Goal: Task Accomplishment & Management: Complete application form

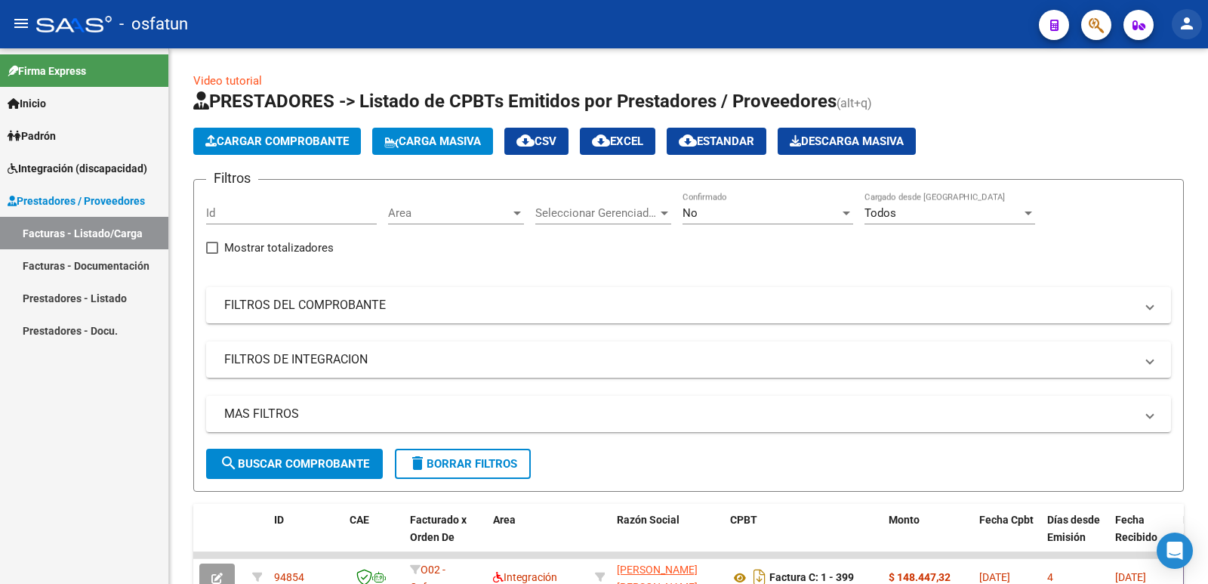
click at [1187, 23] on mat-icon "person" at bounding box center [1187, 23] width 18 height 18
click at [1145, 118] on div "person Mi Perfil exit_to_app Salir" at bounding box center [1156, 81] width 92 height 85
click at [1144, 101] on h1 "PRESTADORES -> Listado de CPBTs Emitidos por Prestadores / Proveedores (alt+q)" at bounding box center [688, 102] width 991 height 26
click at [1184, 33] on button "person" at bounding box center [1187, 24] width 30 height 30
click at [1137, 109] on button "exit_to_app Salir" at bounding box center [1156, 100] width 92 height 36
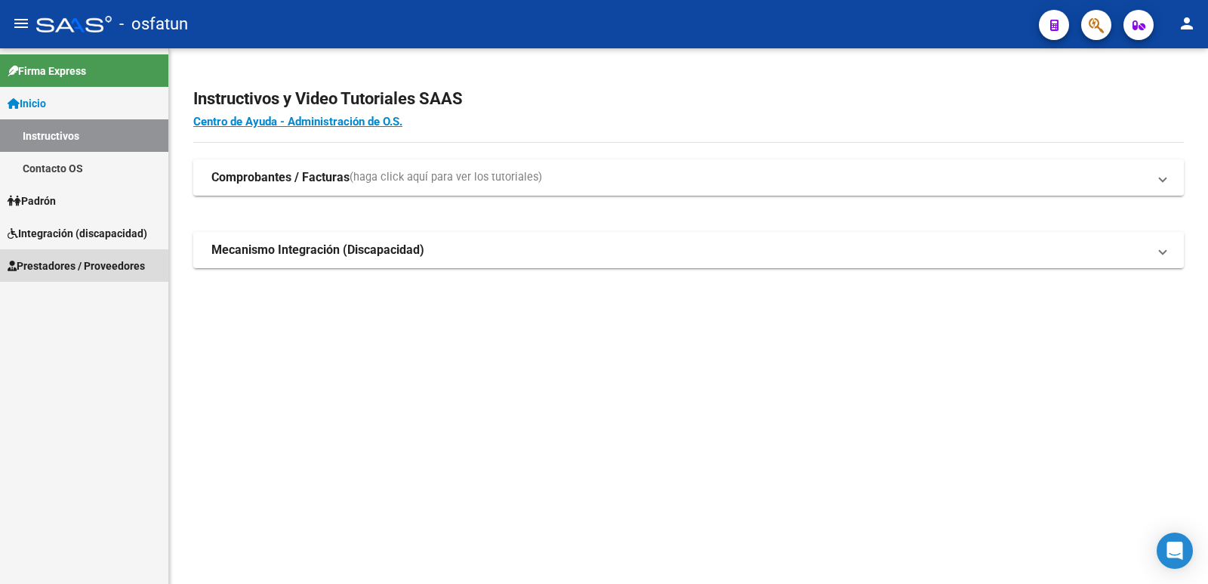
click at [69, 267] on span "Prestadores / Proveedores" at bounding box center [76, 265] width 137 height 17
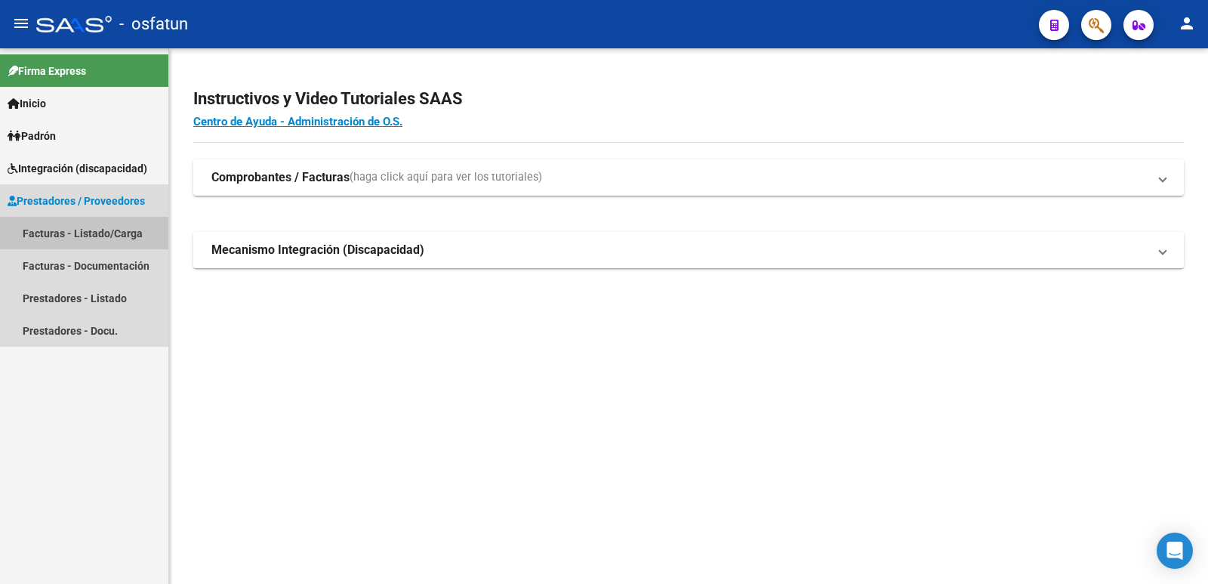
click at [73, 235] on link "Facturas - Listado/Carga" at bounding box center [84, 233] width 168 height 32
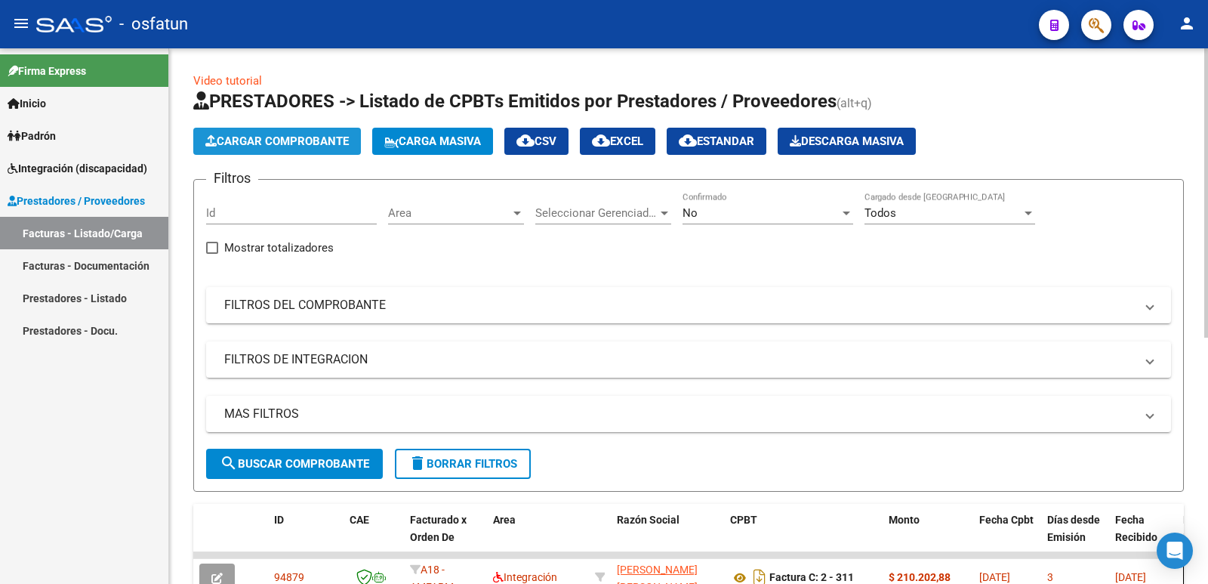
click at [271, 134] on button "Cargar Comprobante" at bounding box center [277, 141] width 168 height 27
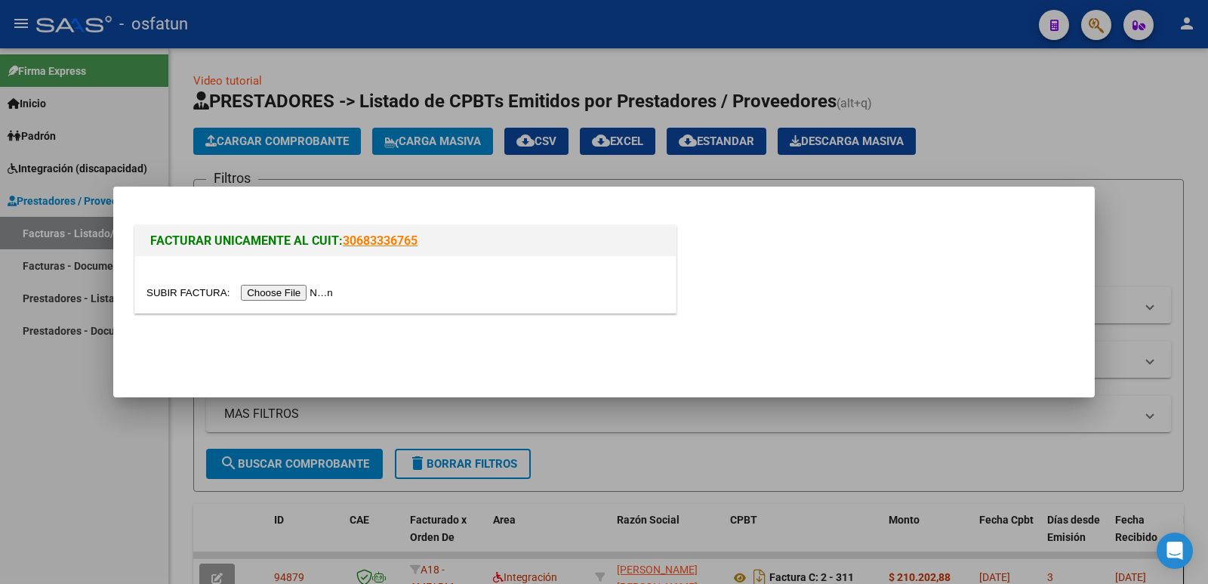
click at [313, 293] on input "file" at bounding box center [241, 293] width 191 height 16
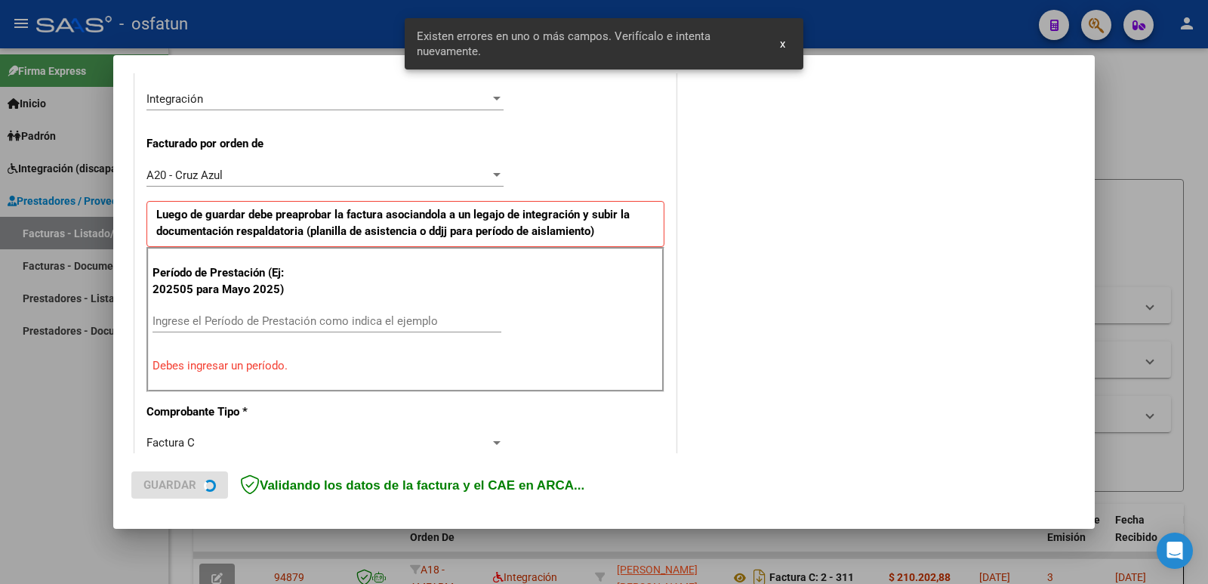
scroll to position [412, 0]
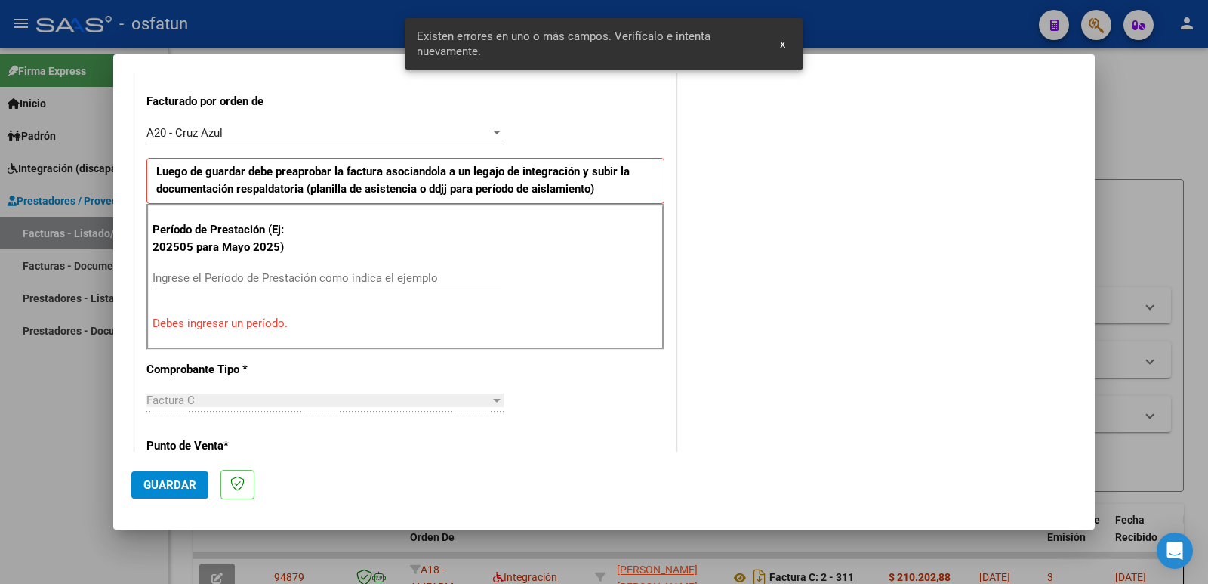
click at [264, 285] on input "Ingrese el Período de Prestación como indica el ejemplo" at bounding box center [327, 278] width 349 height 14
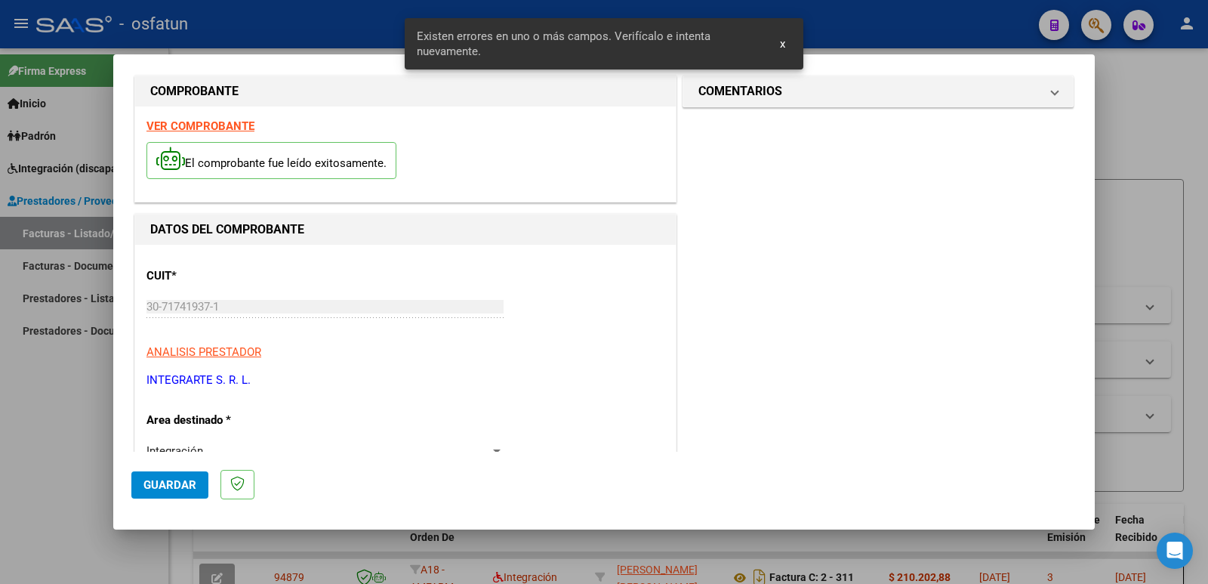
scroll to position [0, 0]
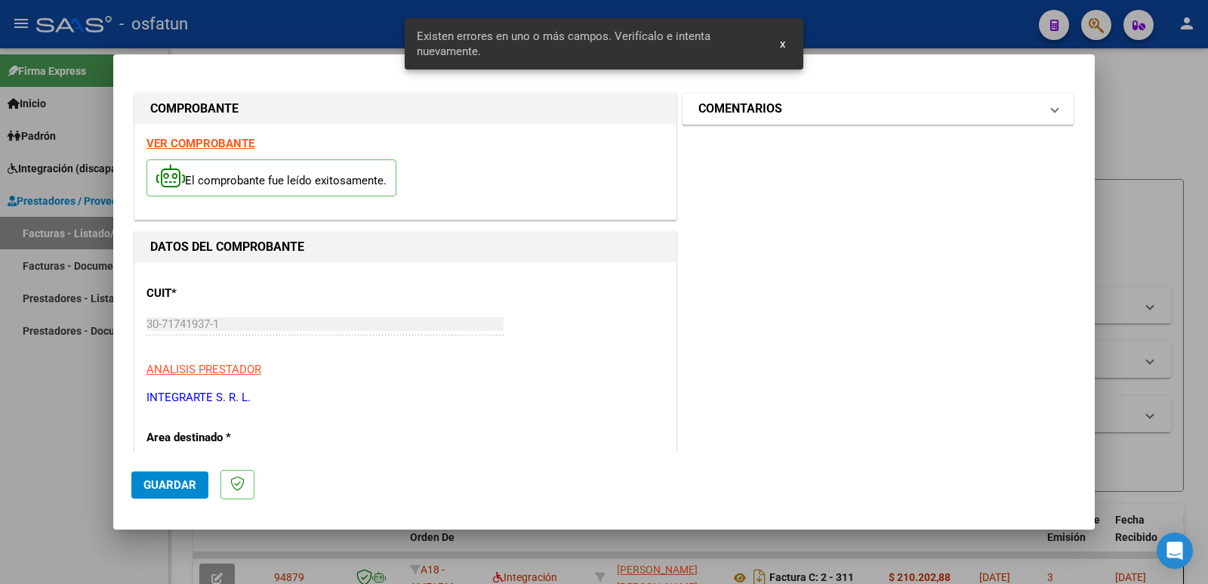
type input "202508"
click at [718, 122] on mat-expansion-panel-header "COMENTARIOS" at bounding box center [878, 109] width 390 height 30
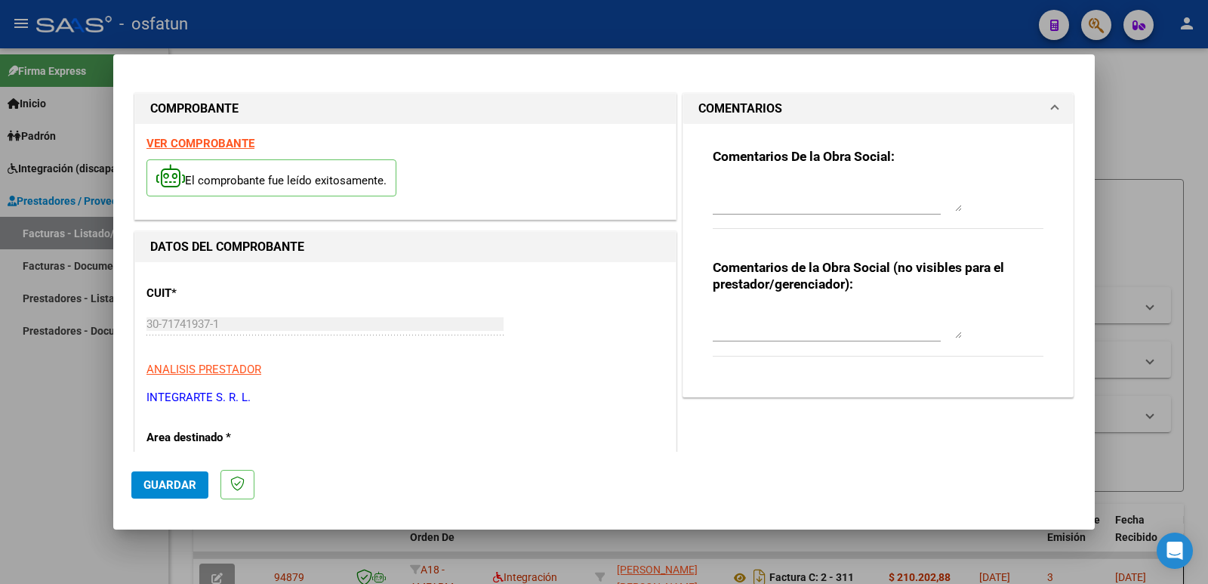
click at [723, 333] on textarea at bounding box center [837, 323] width 249 height 30
type textarea "Fc cargada por [PERSON_NAME]. [PERSON_NAME]"
click at [153, 486] on span "Guardar" at bounding box center [169, 485] width 53 height 14
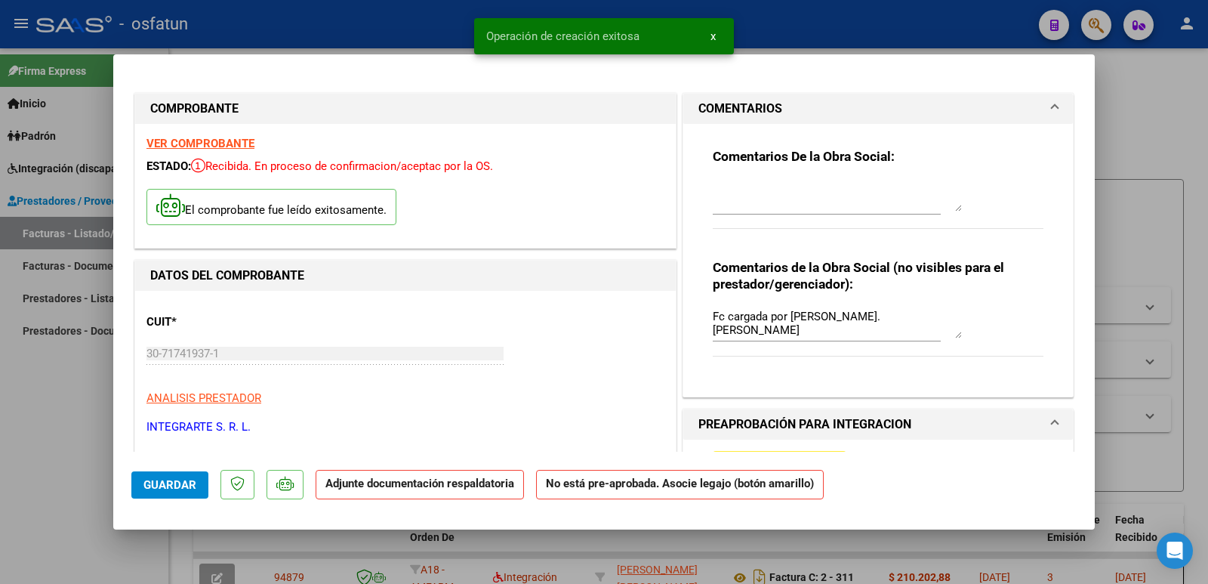
scroll to position [76, 0]
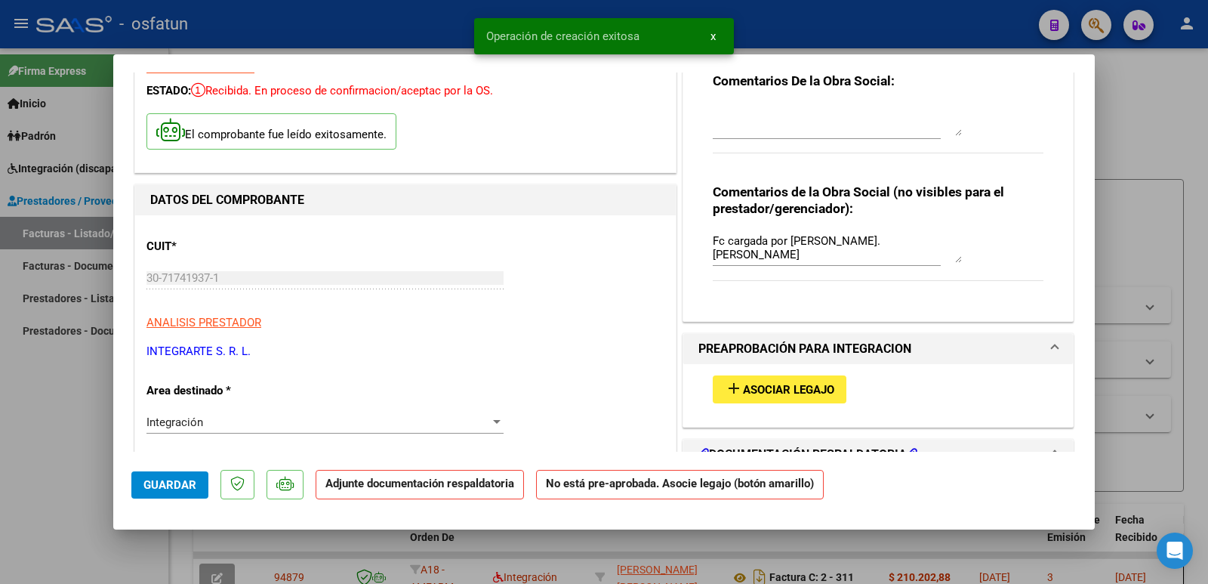
click at [765, 390] on span "Asociar Legajo" at bounding box center [788, 390] width 91 height 14
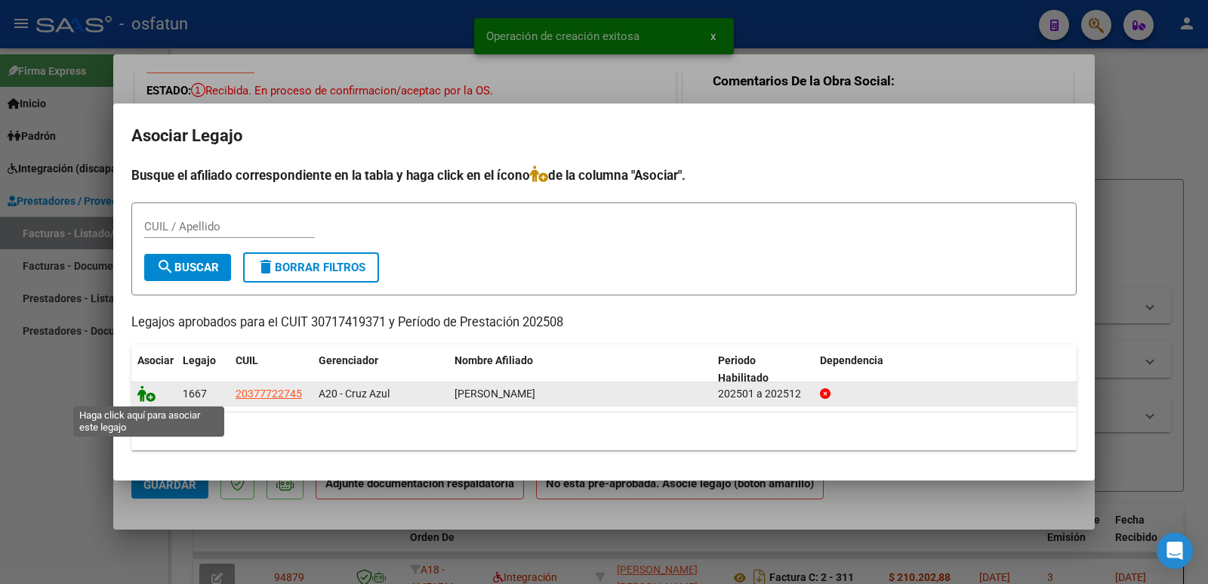
click at [152, 396] on icon at bounding box center [146, 393] width 18 height 17
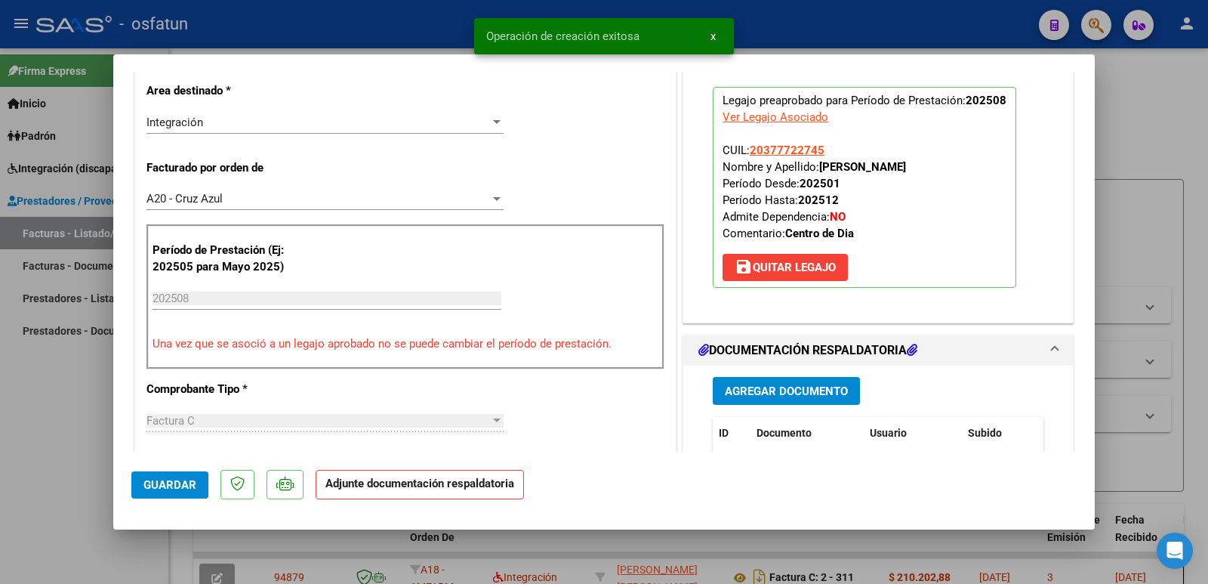
scroll to position [378, 0]
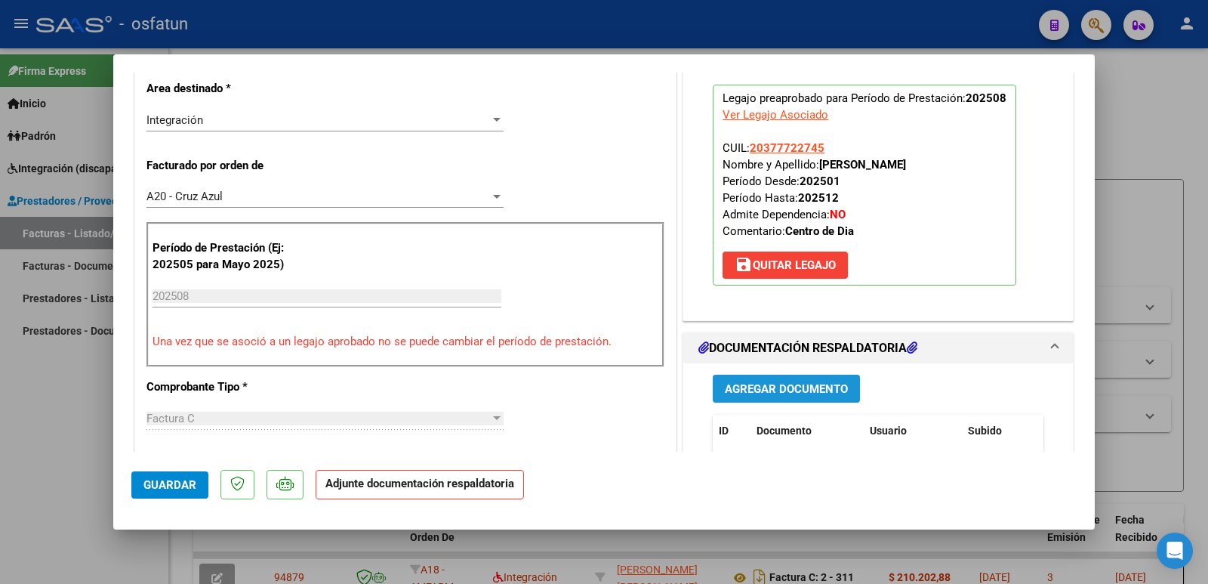
click at [771, 390] on span "Agregar Documento" at bounding box center [786, 389] width 123 height 14
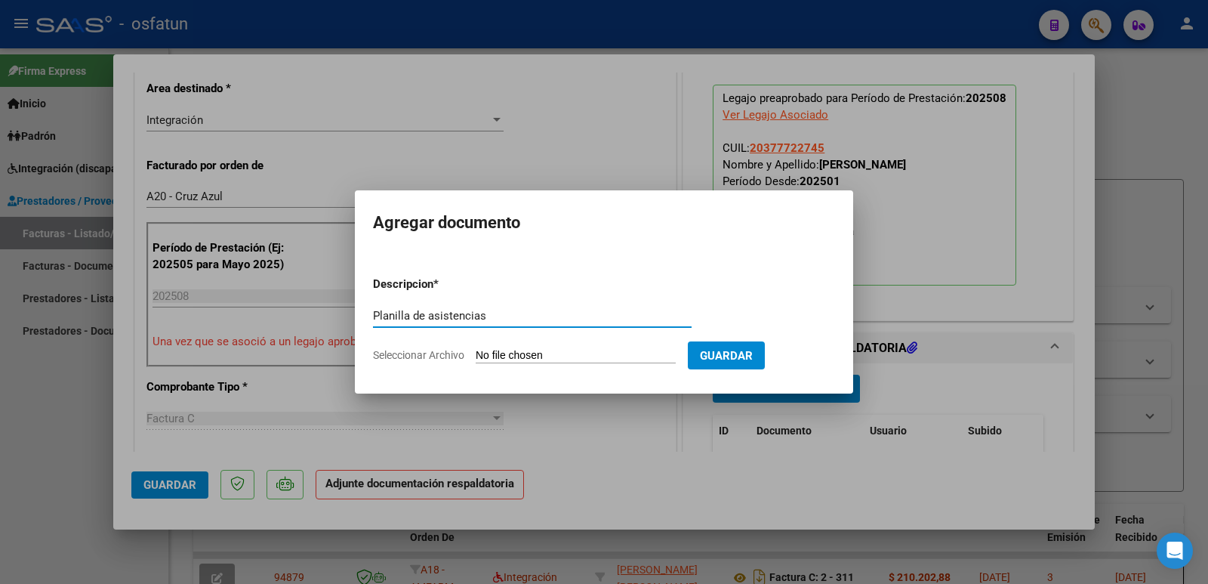
type input "Planilla de asistencias"
click at [596, 357] on input "Seleccionar Archivo" at bounding box center [576, 356] width 200 height 14
type input "C:\fakepath\Asistencia Integrarte [DATE].pdf"
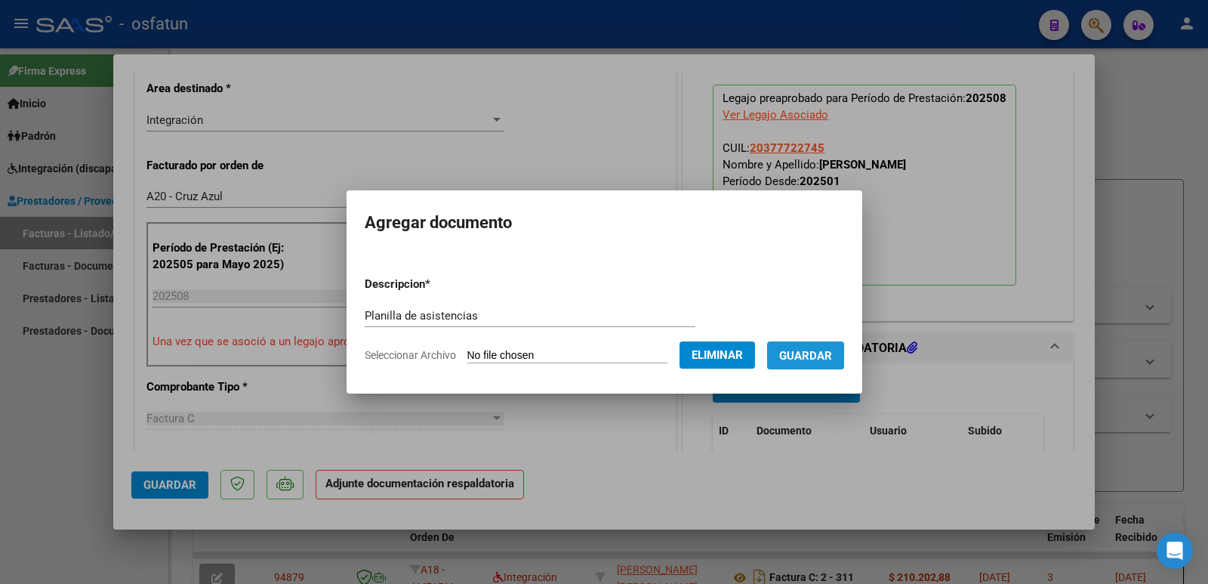
click at [798, 358] on span "Guardar" at bounding box center [805, 356] width 53 height 14
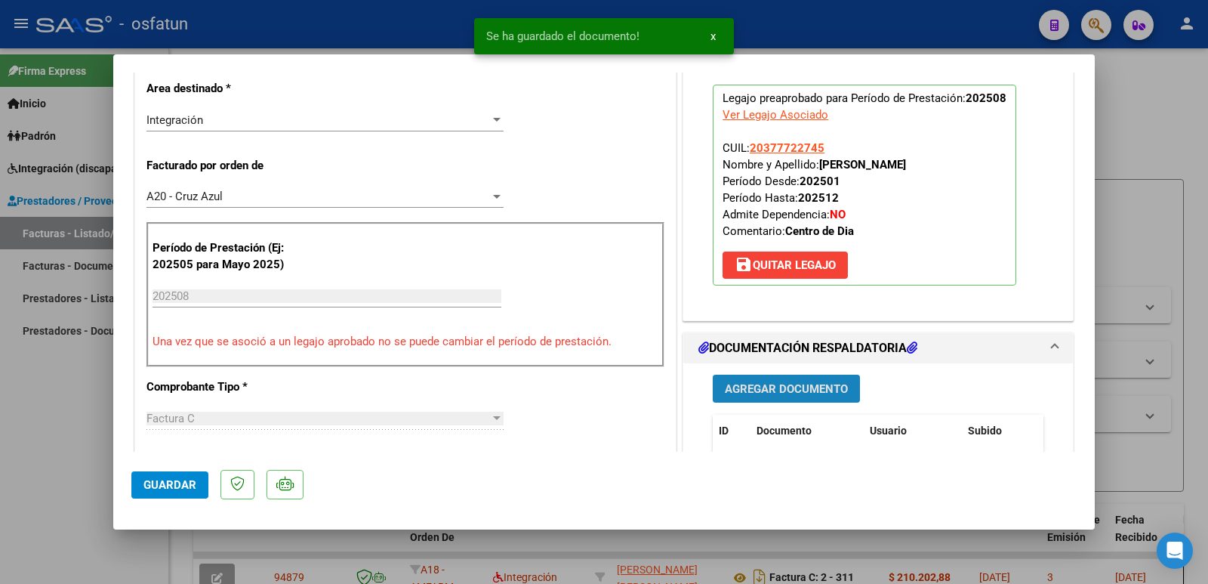
click at [788, 393] on span "Agregar Documento" at bounding box center [786, 389] width 123 height 14
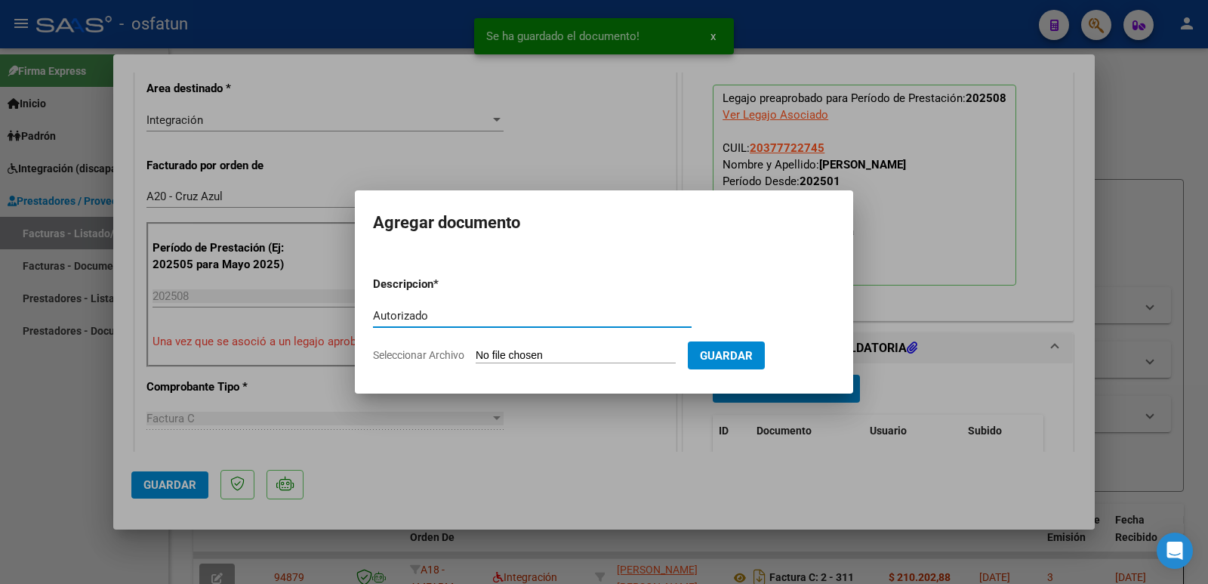
type input "Autorizado"
click at [526, 356] on input "Seleccionar Archivo" at bounding box center [576, 356] width 200 height 14
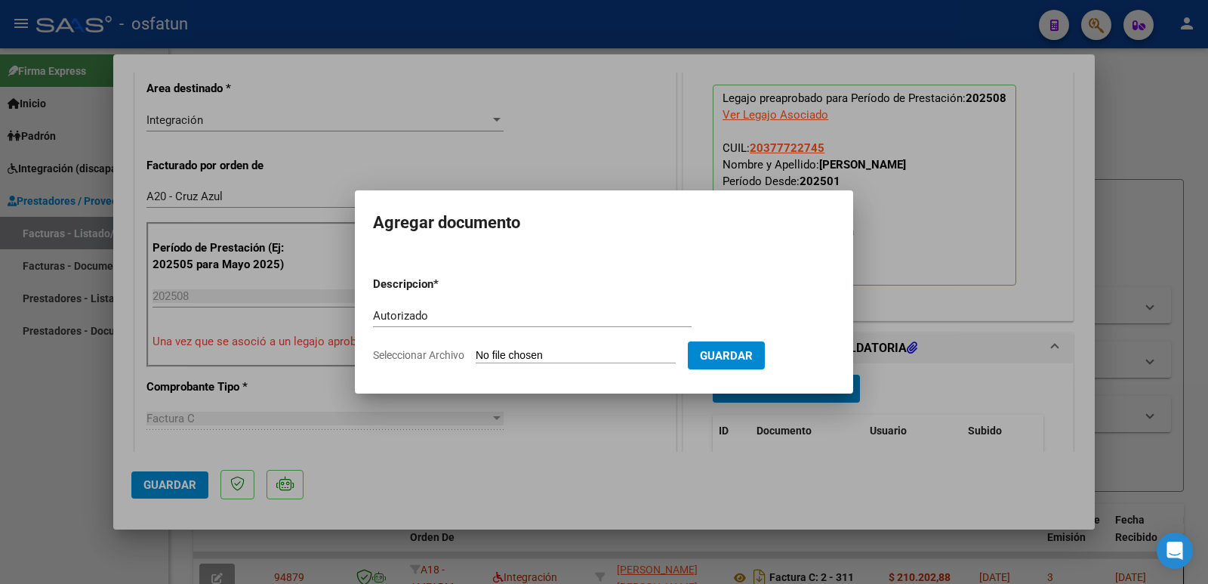
type input "C:\fakepath\autorizacion [PERSON_NAME] 25.pdf"
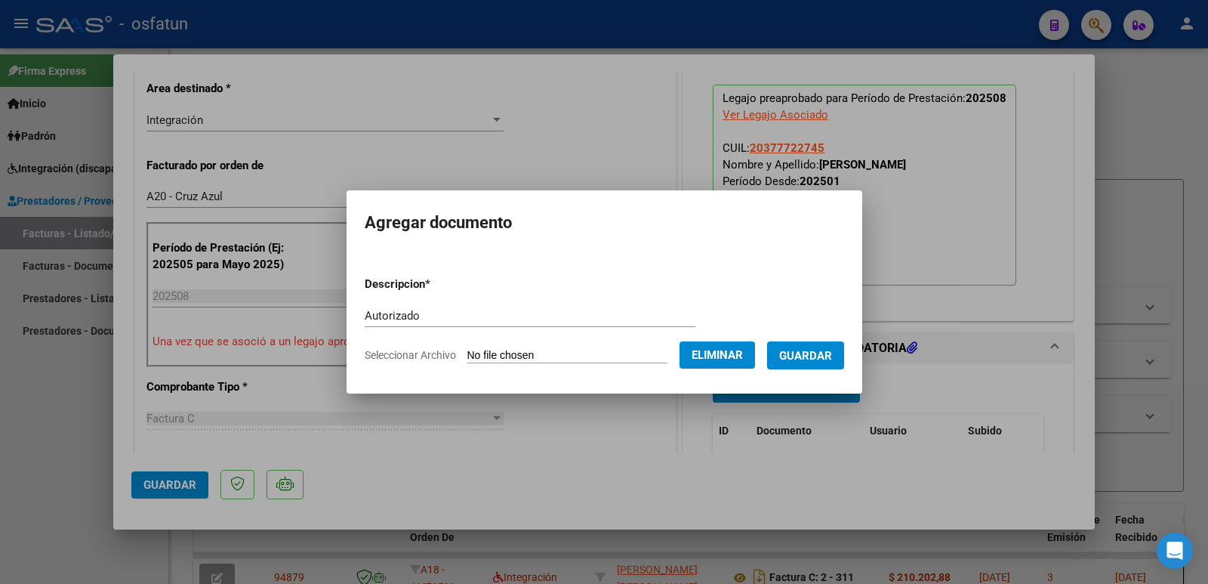
click at [817, 359] on span "Guardar" at bounding box center [805, 356] width 53 height 14
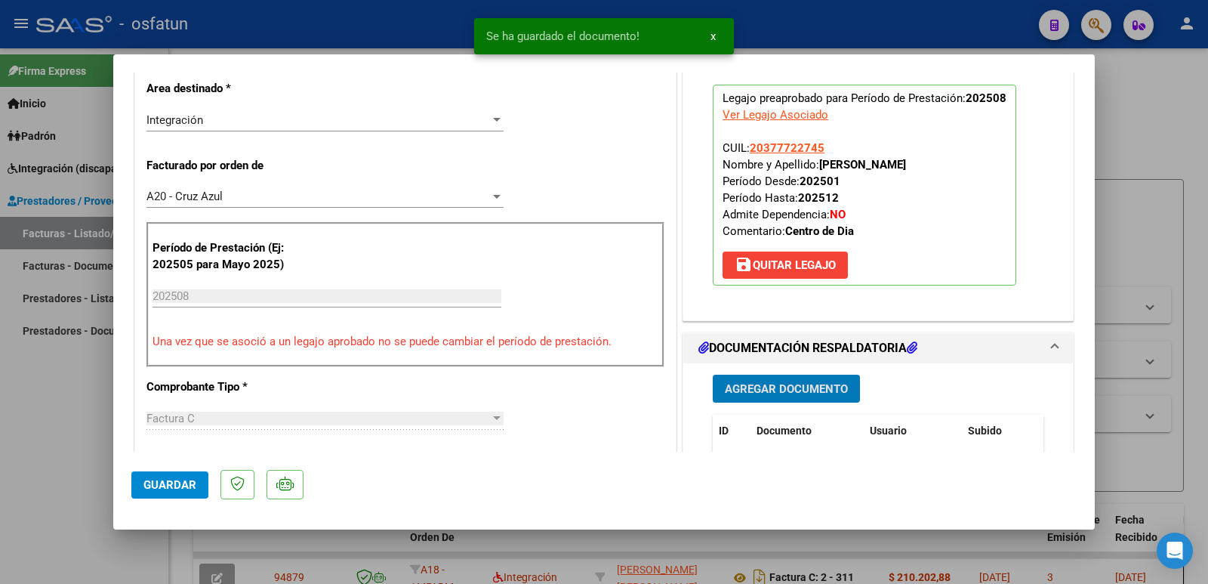
click at [175, 492] on button "Guardar" at bounding box center [169, 484] width 77 height 27
click at [27, 407] on div at bounding box center [604, 292] width 1208 height 584
type input "$ 0,00"
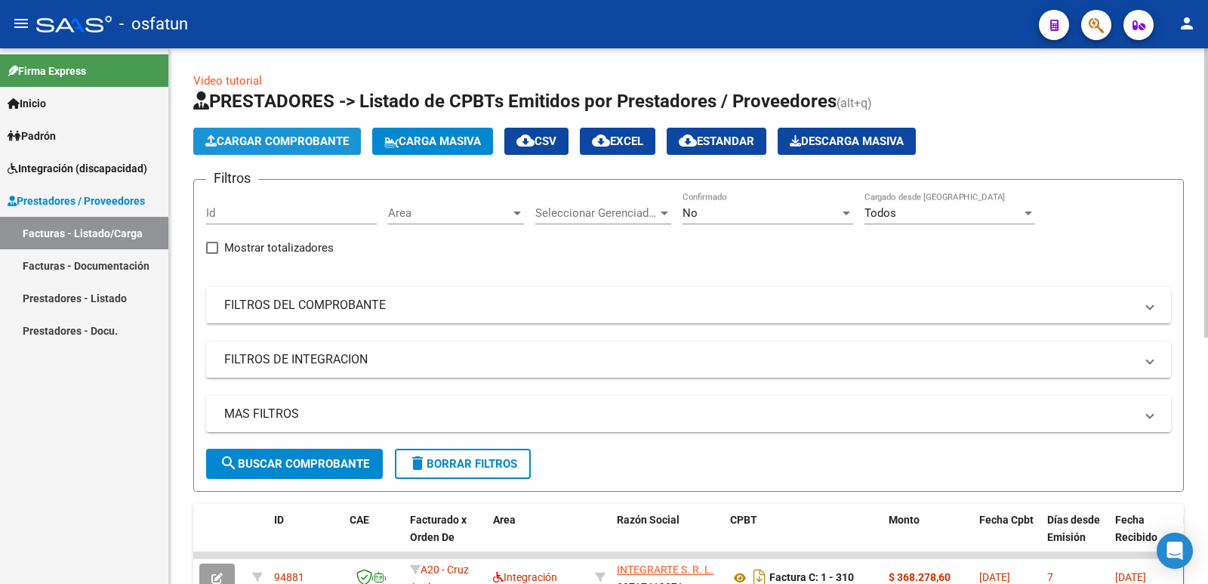
click at [258, 129] on button "Cargar Comprobante" at bounding box center [277, 141] width 168 height 27
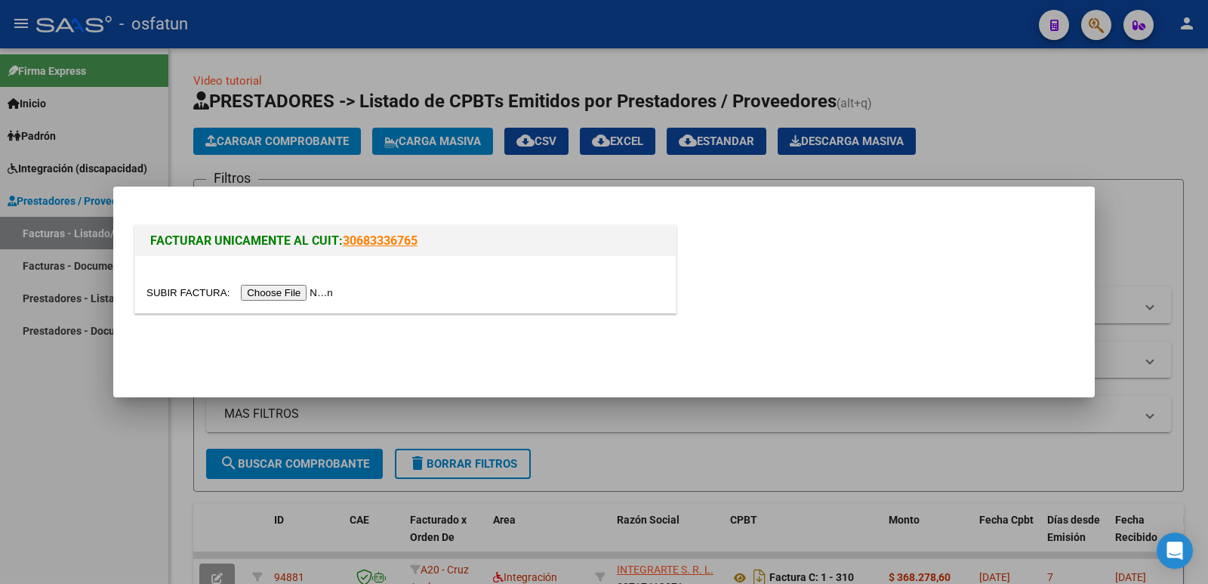
click at [302, 294] on input "file" at bounding box center [241, 293] width 191 height 16
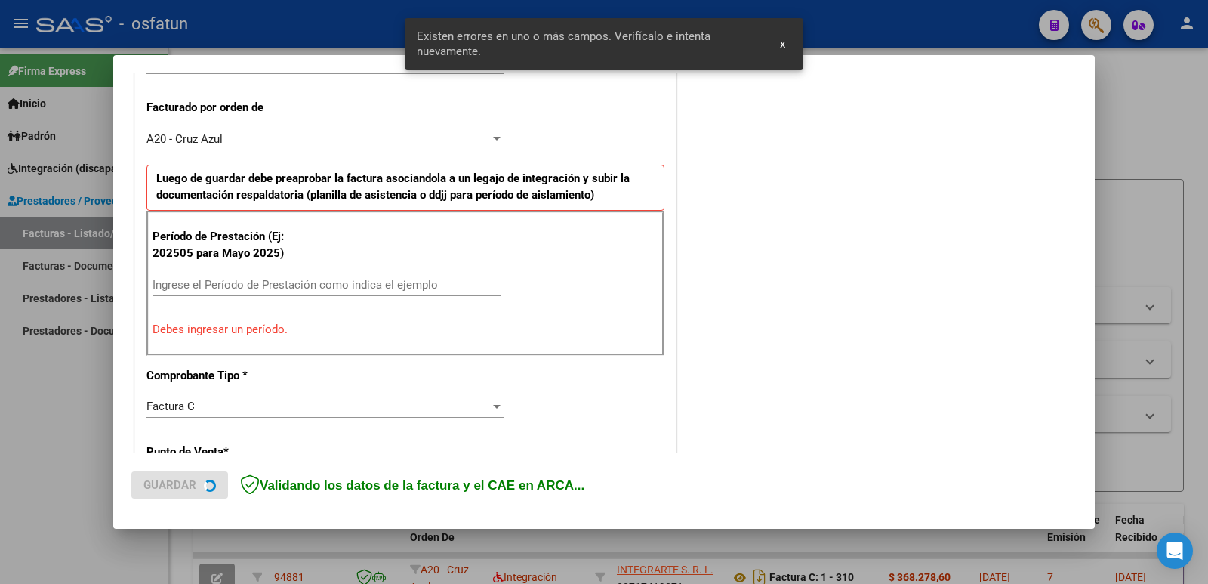
scroll to position [412, 0]
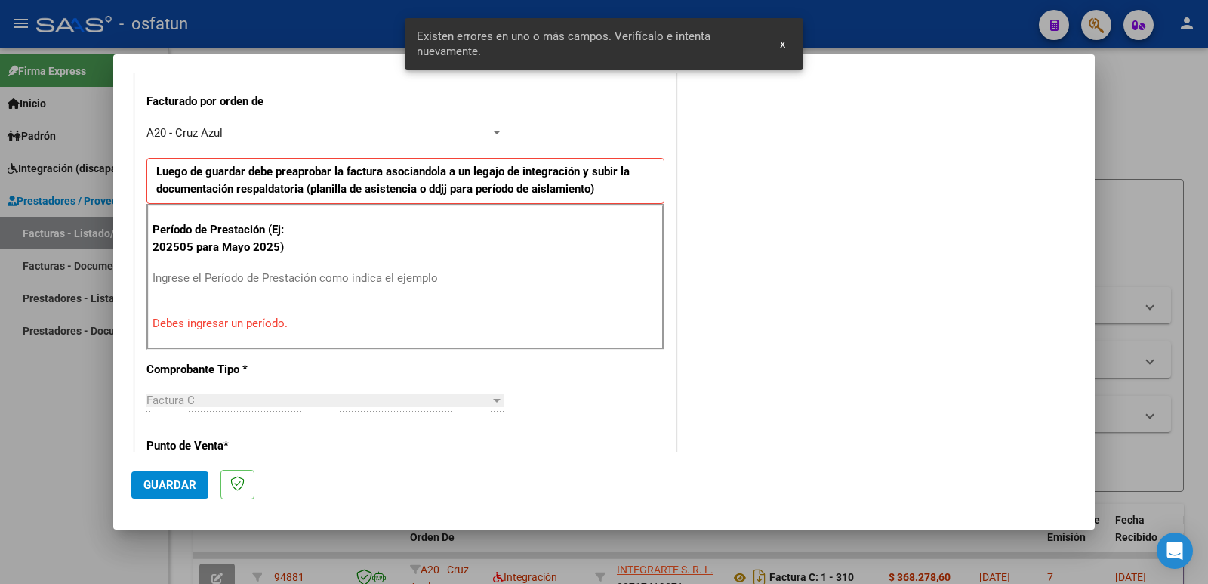
click at [244, 280] on input "Ingrese el Período de Prestación como indica el ejemplo" at bounding box center [327, 278] width 349 height 14
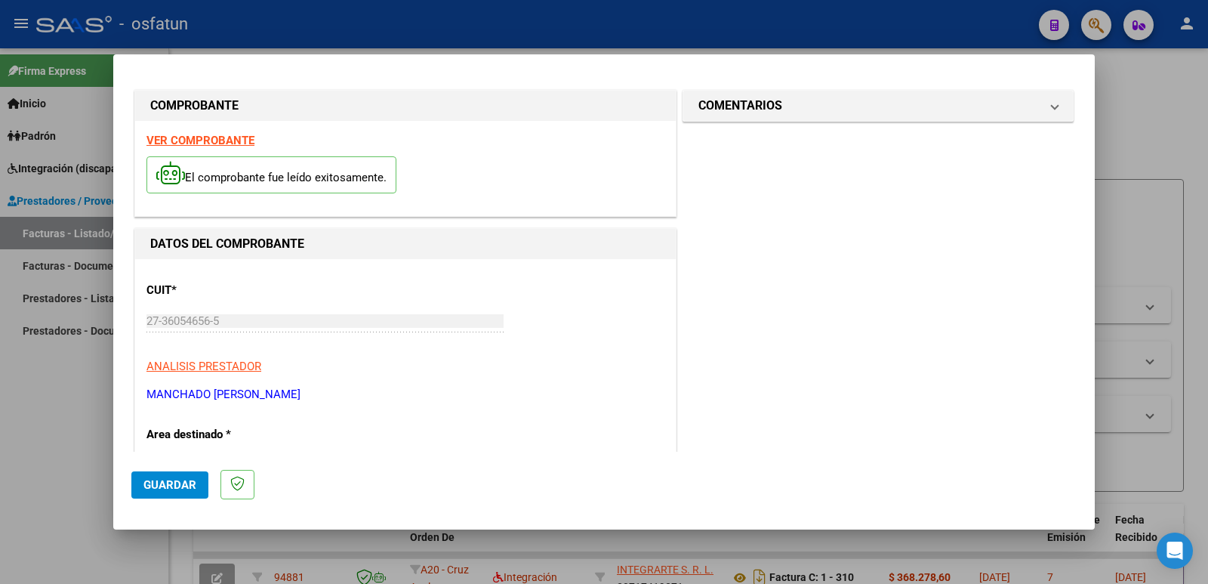
scroll to position [0, 0]
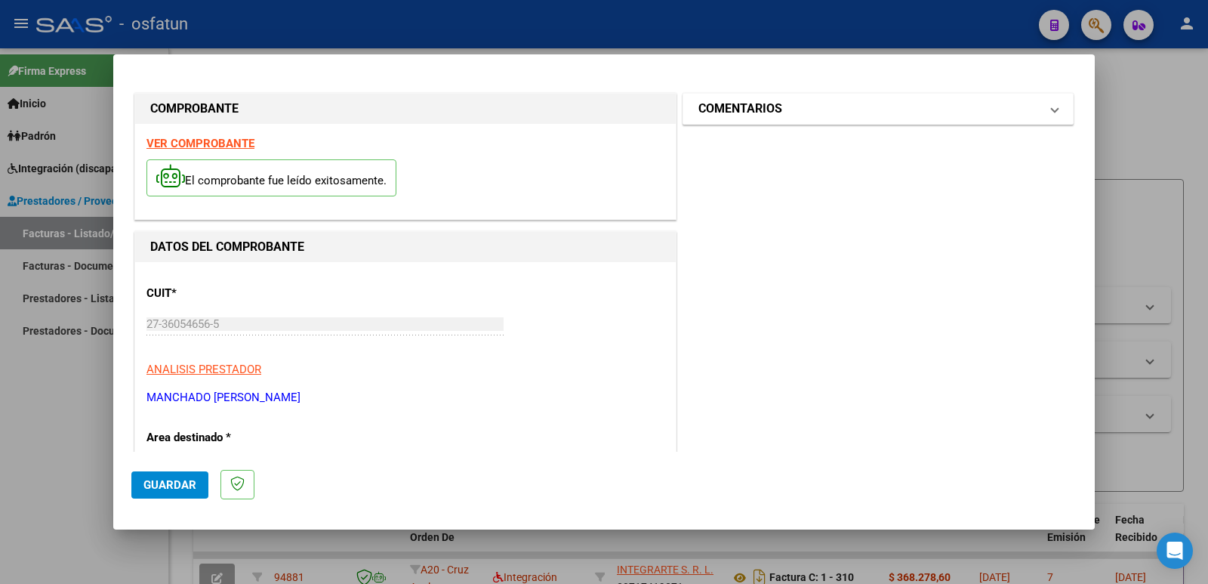
type input "202508"
click at [736, 114] on h1 "COMENTARIOS" at bounding box center [740, 109] width 84 height 18
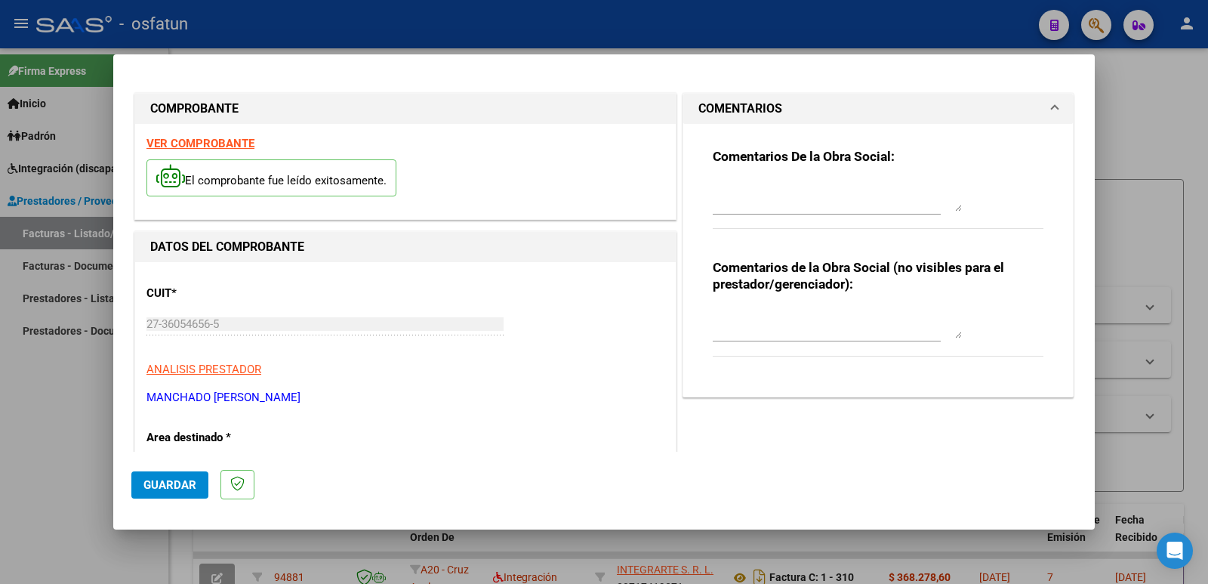
click at [721, 338] on textarea at bounding box center [837, 323] width 249 height 30
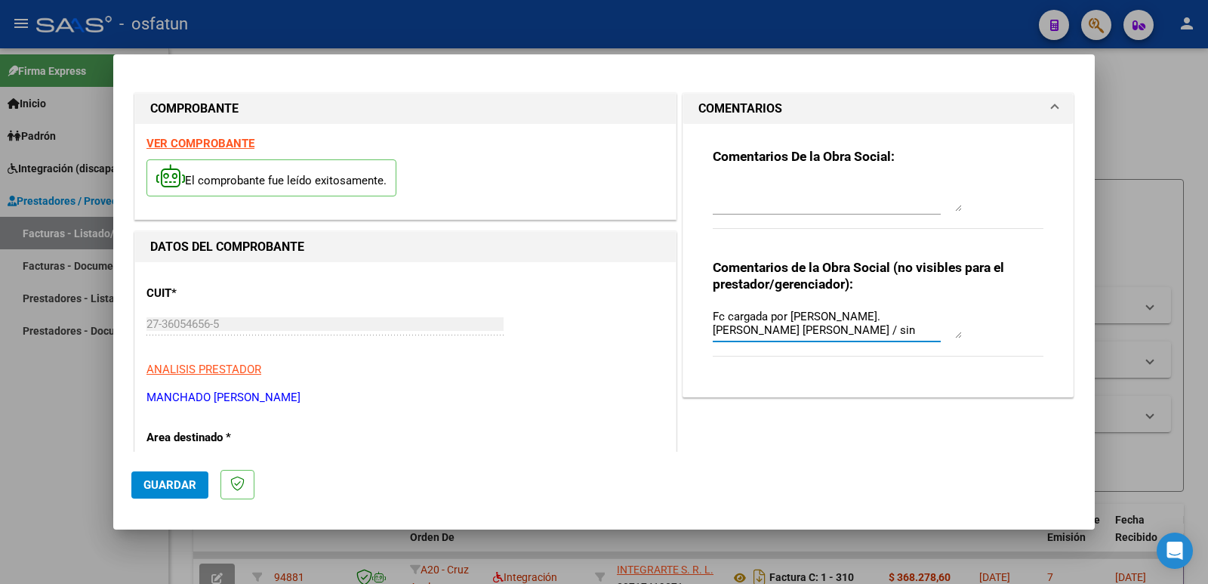
click at [819, 321] on textarea "Fc cargada por [PERSON_NAME]. [PERSON_NAME] [PERSON_NAME] / sin verificación de…" at bounding box center [837, 323] width 249 height 30
click at [861, 319] on textarea "Fc cargada por [PERSON_NAME]. [PERSON_NAME] / sin verificación de legajo" at bounding box center [837, 323] width 249 height 30
type textarea "Fc cargada por [PERSON_NAME]. [PERSON_NAME]"
click at [181, 478] on span "Guardar" at bounding box center [169, 485] width 53 height 14
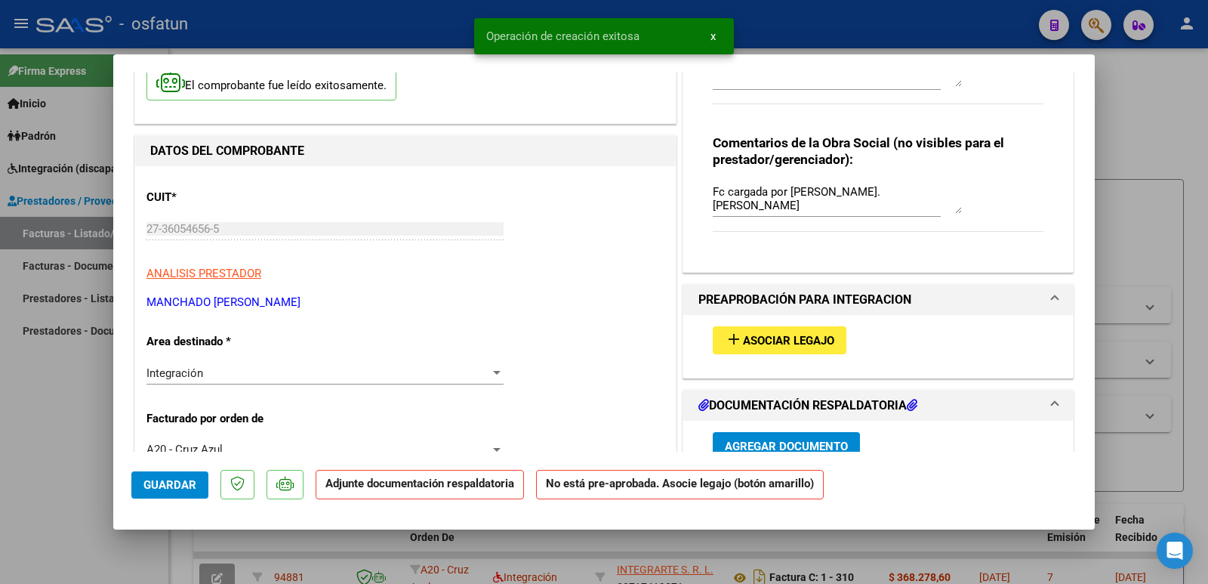
scroll to position [227, 0]
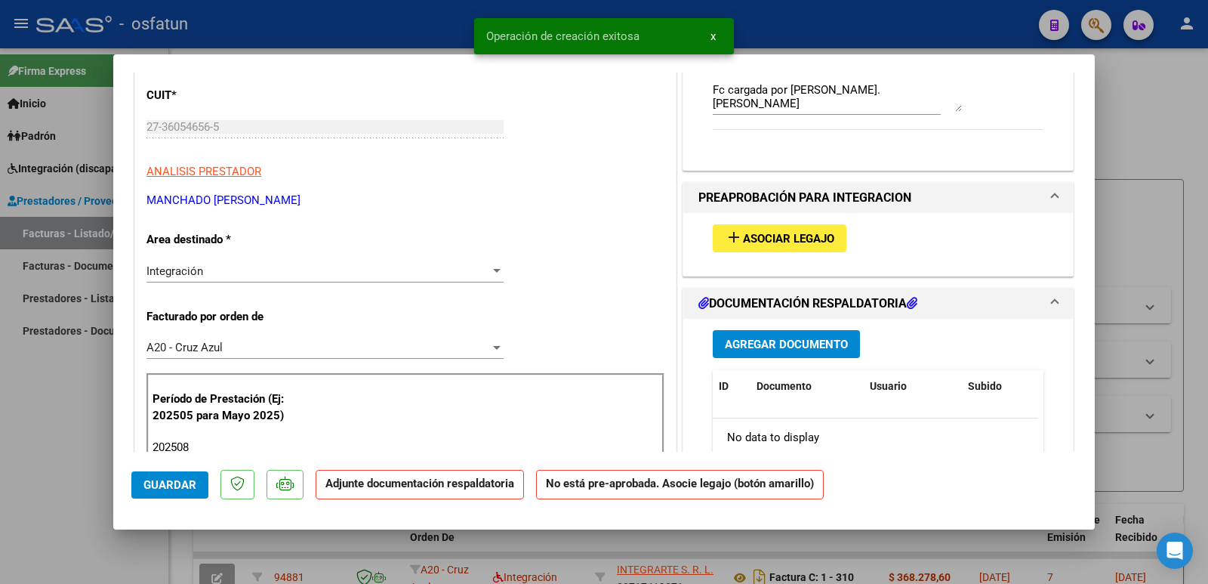
click at [798, 232] on span "Asociar Legajo" at bounding box center [788, 239] width 91 height 14
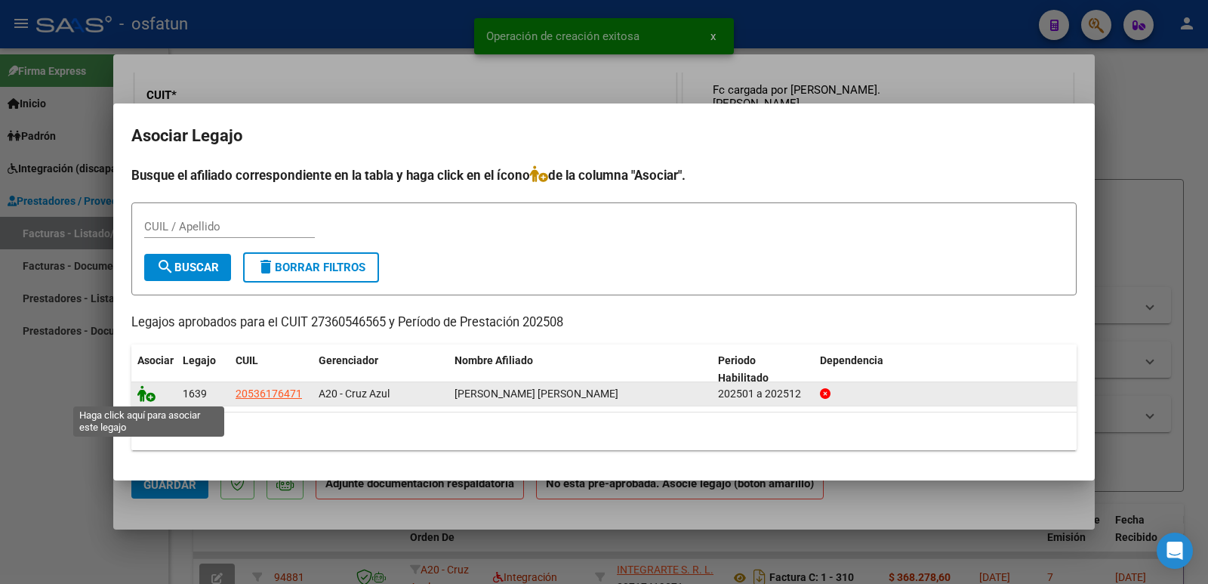
click at [145, 400] on icon at bounding box center [146, 393] width 18 height 17
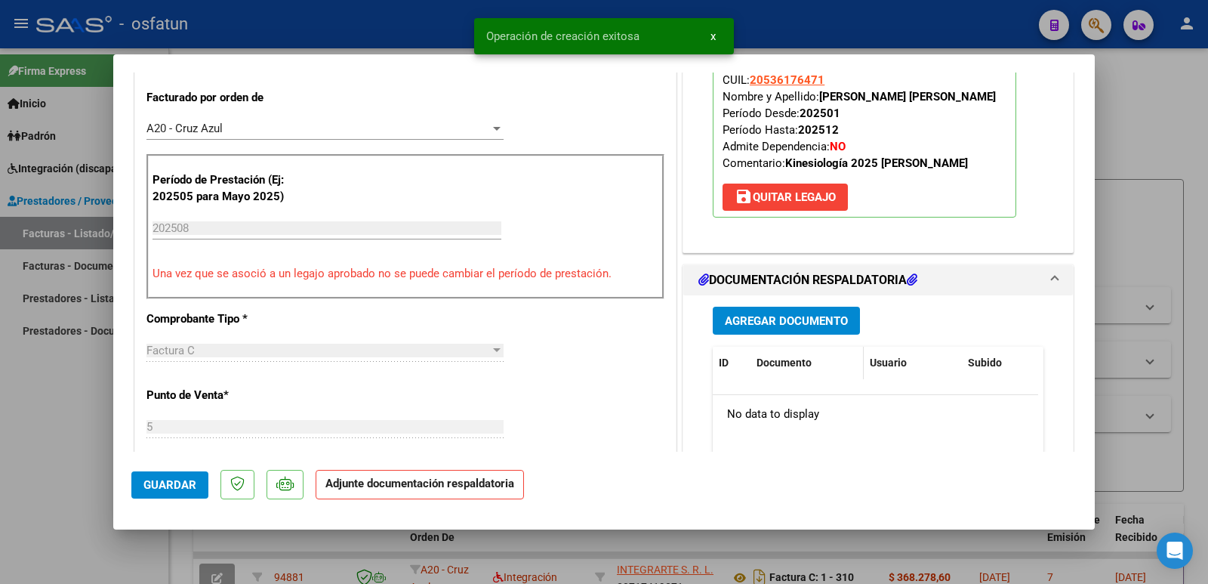
scroll to position [453, 0]
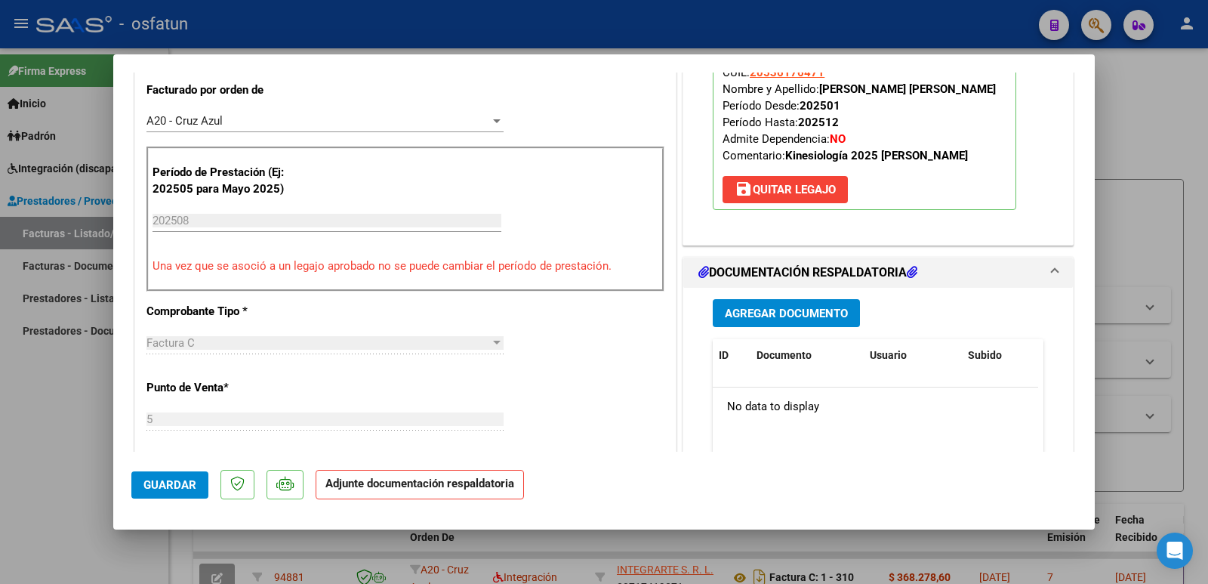
click at [806, 316] on span "Agregar Documento" at bounding box center [786, 314] width 123 height 14
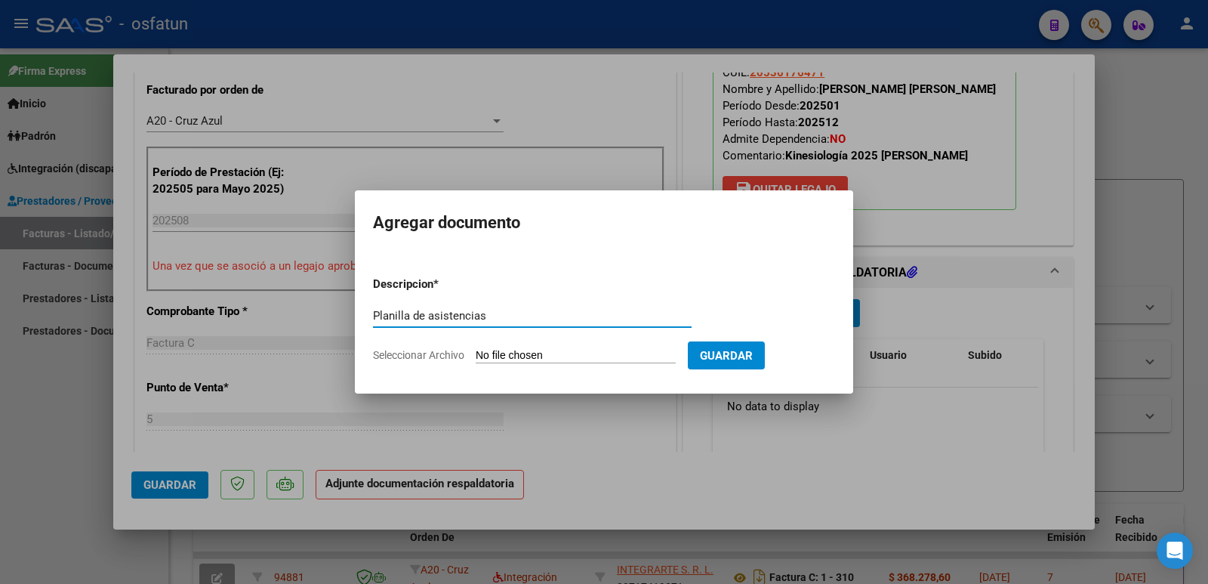
type input "Planilla de asistencias"
click at [582, 352] on input "Seleccionar Archivo" at bounding box center [576, 356] width 200 height 14
type input "C:\fakepath\PLANILLA [DATE] [PERSON_NAME].jpg"
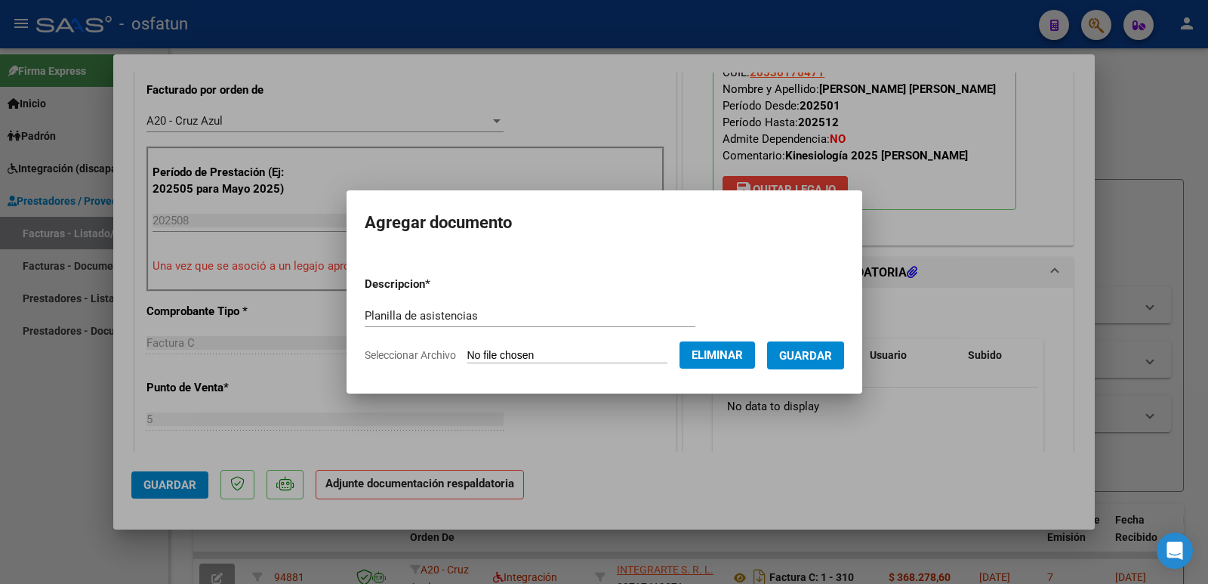
click at [801, 349] on span "Guardar" at bounding box center [805, 356] width 53 height 14
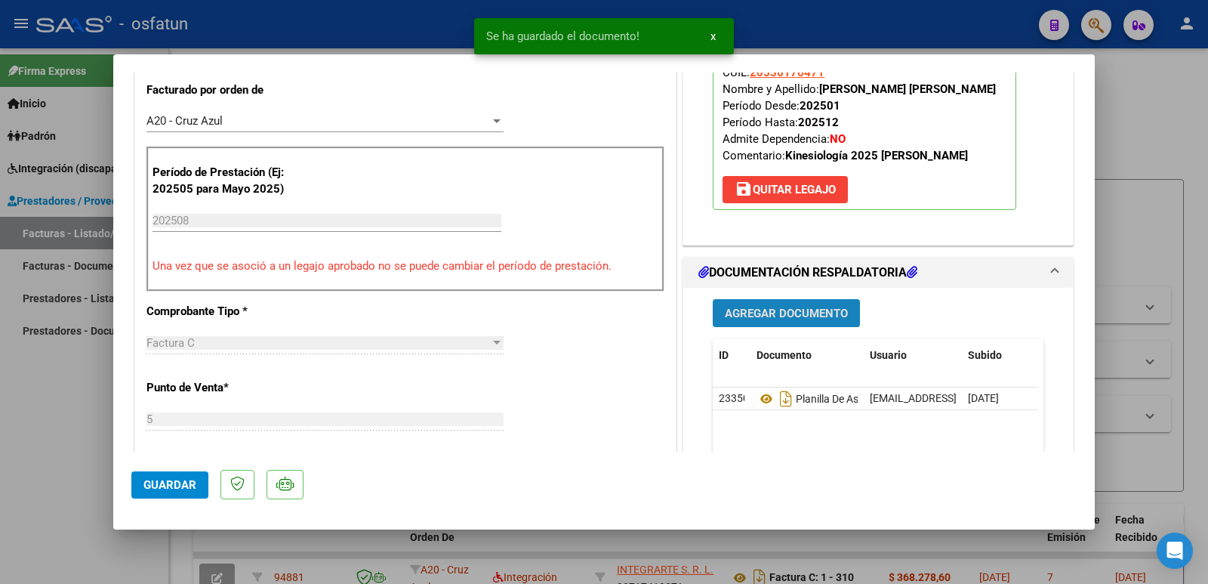
click at [785, 310] on span "Agregar Documento" at bounding box center [786, 314] width 123 height 14
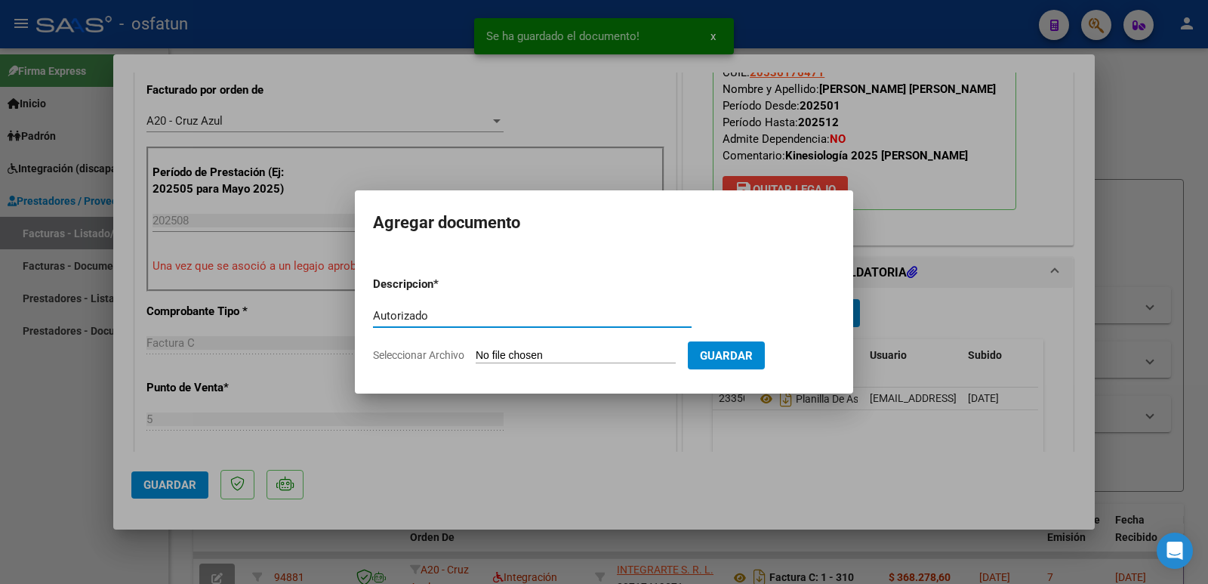
type input "Autorizado"
click at [605, 350] on input "Seleccionar Archivo" at bounding box center [576, 356] width 200 height 14
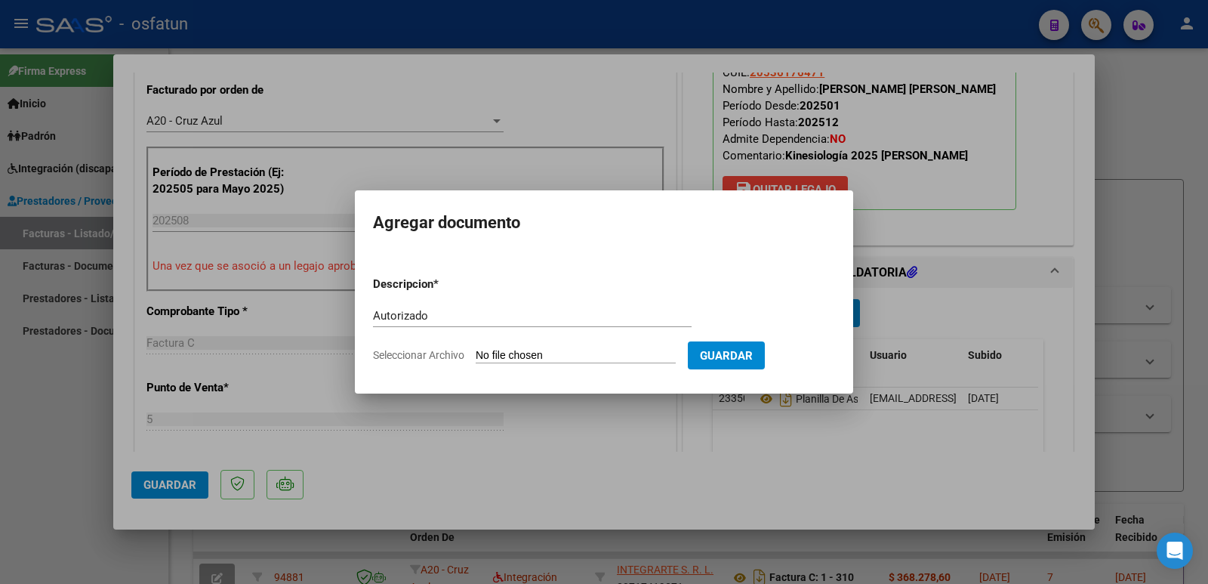
type input "C:\fakepath\AUTORIZACION 2025.pdf"
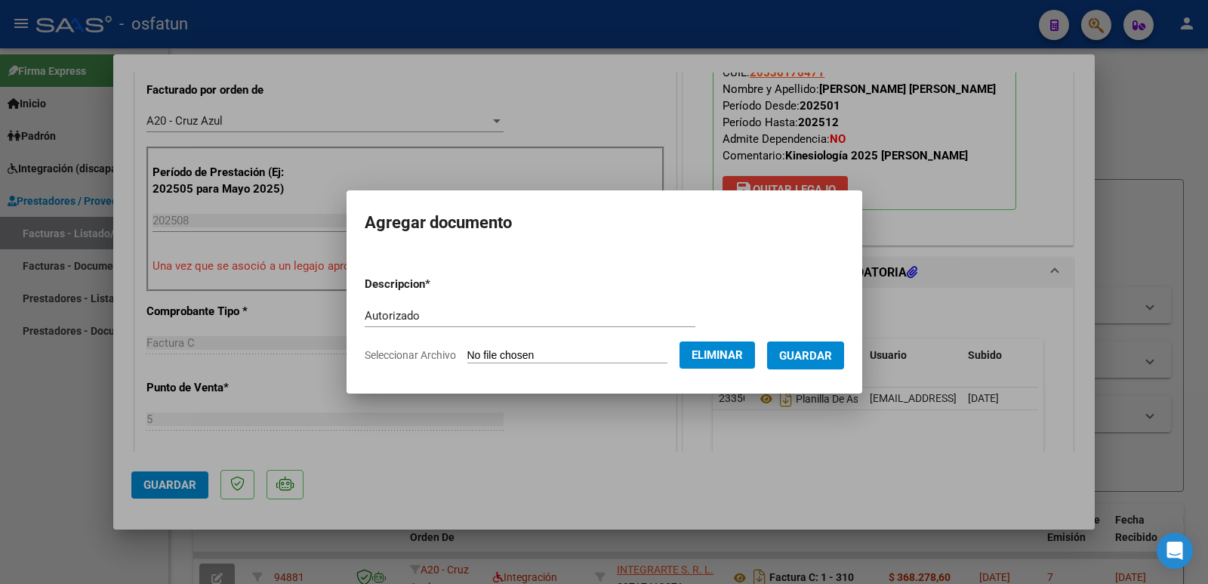
click at [806, 350] on span "Guardar" at bounding box center [805, 356] width 53 height 14
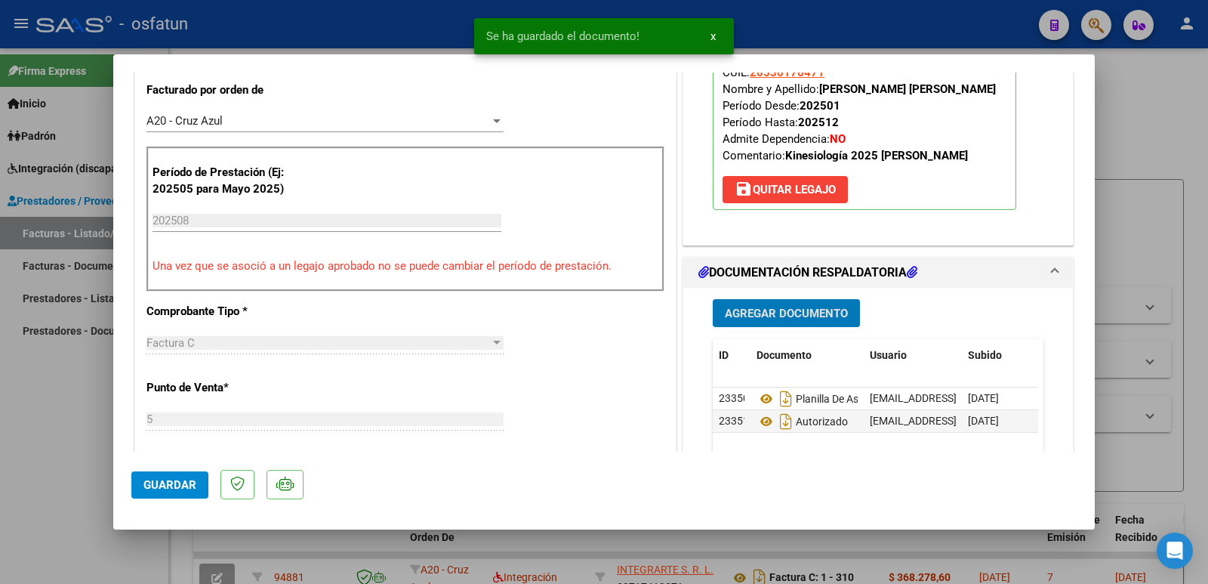
click at [149, 478] on span "Guardar" at bounding box center [169, 485] width 53 height 14
click at [32, 424] on div at bounding box center [604, 292] width 1208 height 584
type input "$ 0,00"
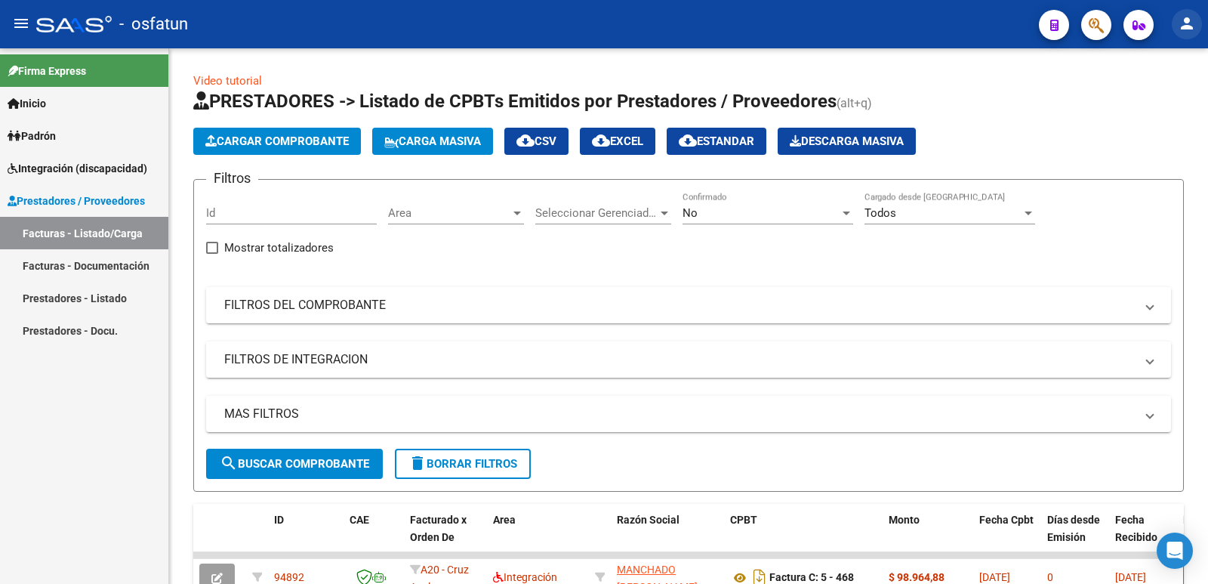
click at [1184, 11] on button "person" at bounding box center [1187, 24] width 30 height 30
click at [1170, 92] on button "exit_to_app Salir" at bounding box center [1156, 100] width 92 height 36
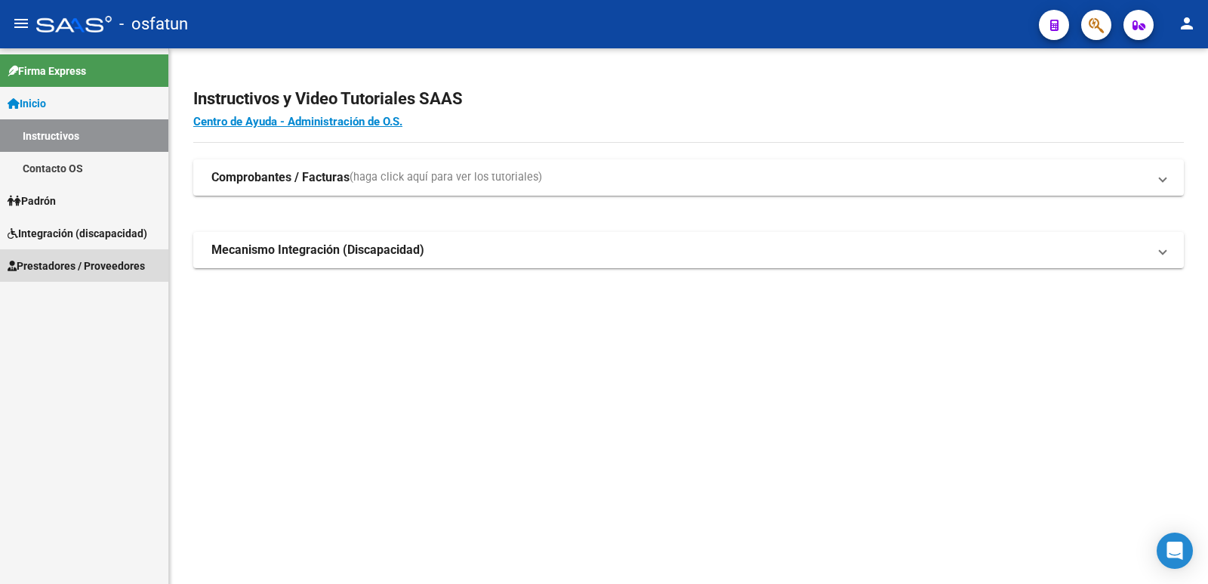
click at [66, 267] on span "Prestadores / Proveedores" at bounding box center [76, 265] width 137 height 17
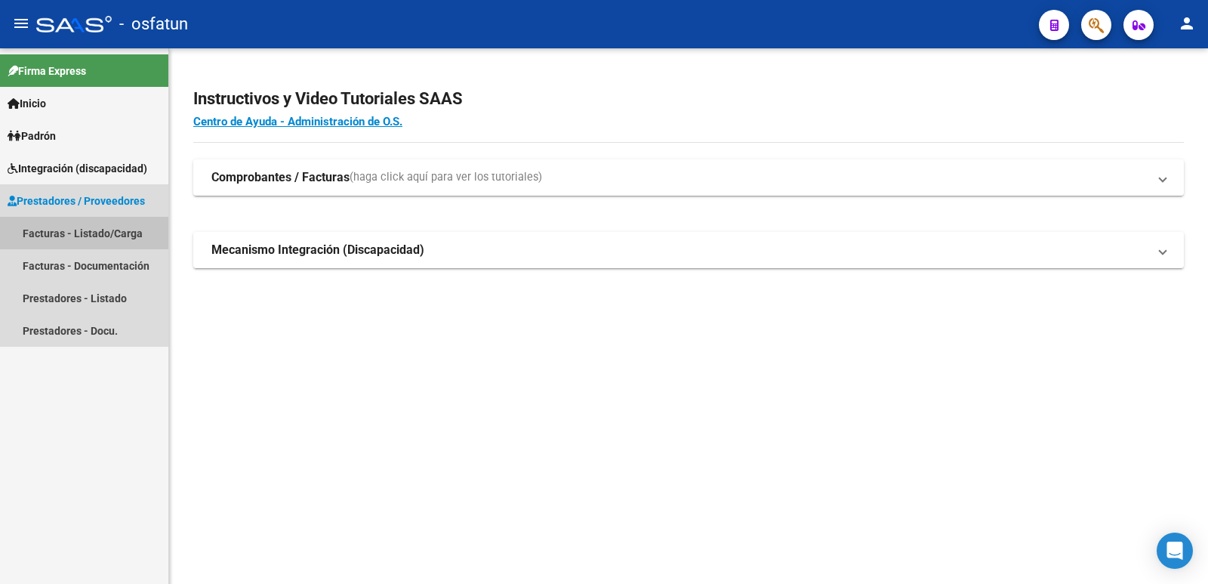
click at [70, 233] on link "Facturas - Listado/Carga" at bounding box center [84, 233] width 168 height 32
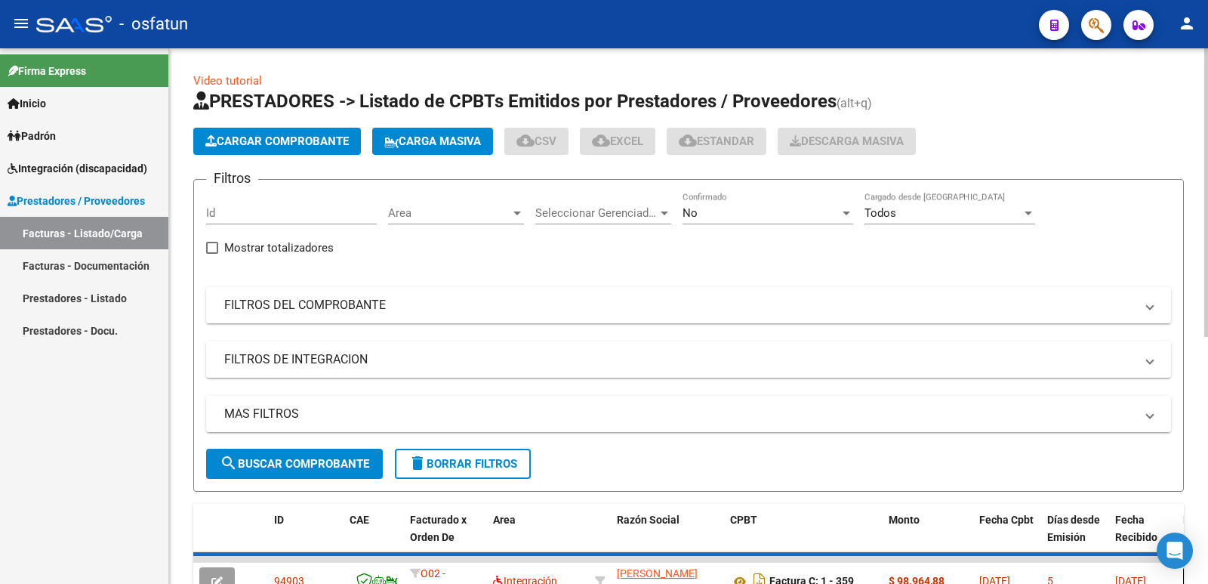
click at [257, 141] on span "Cargar Comprobante" at bounding box center [276, 141] width 143 height 14
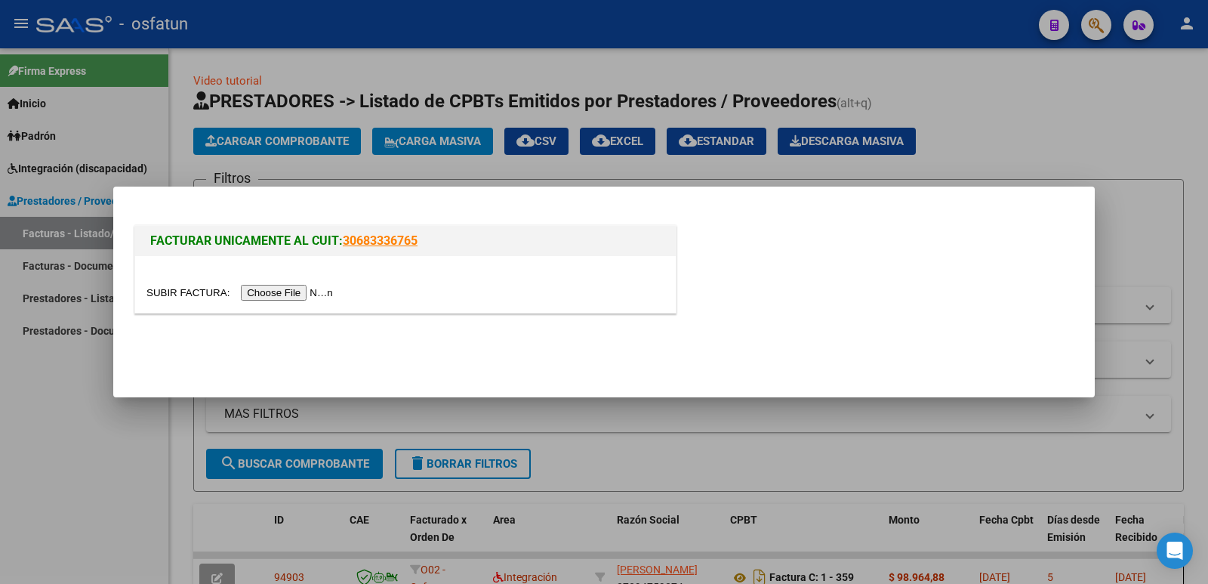
click at [262, 294] on input "file" at bounding box center [241, 293] width 191 height 16
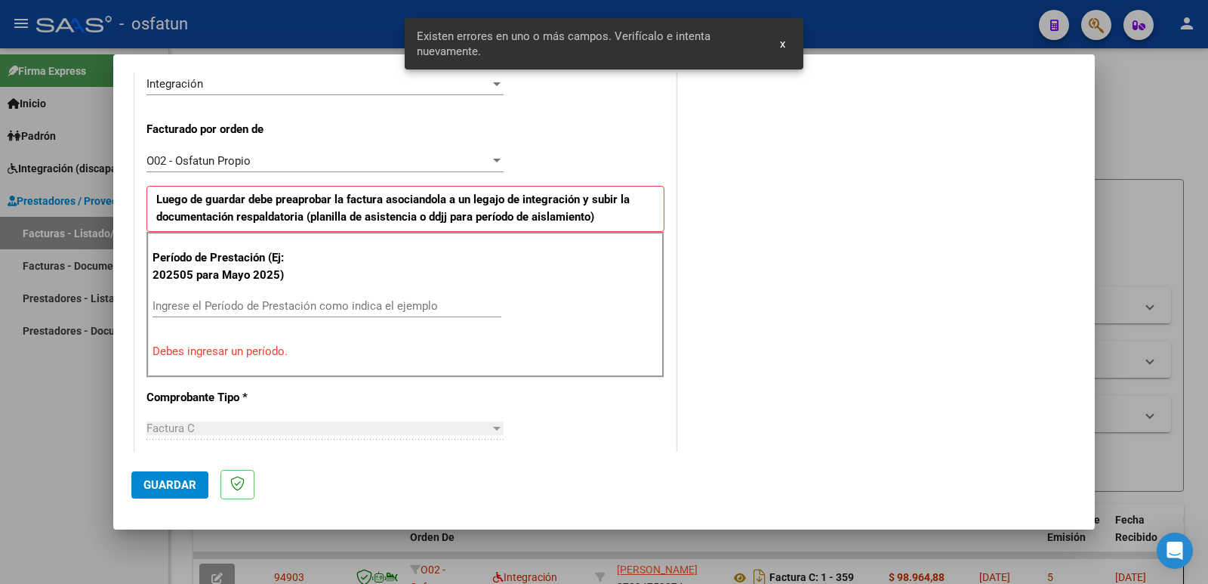
scroll to position [412, 0]
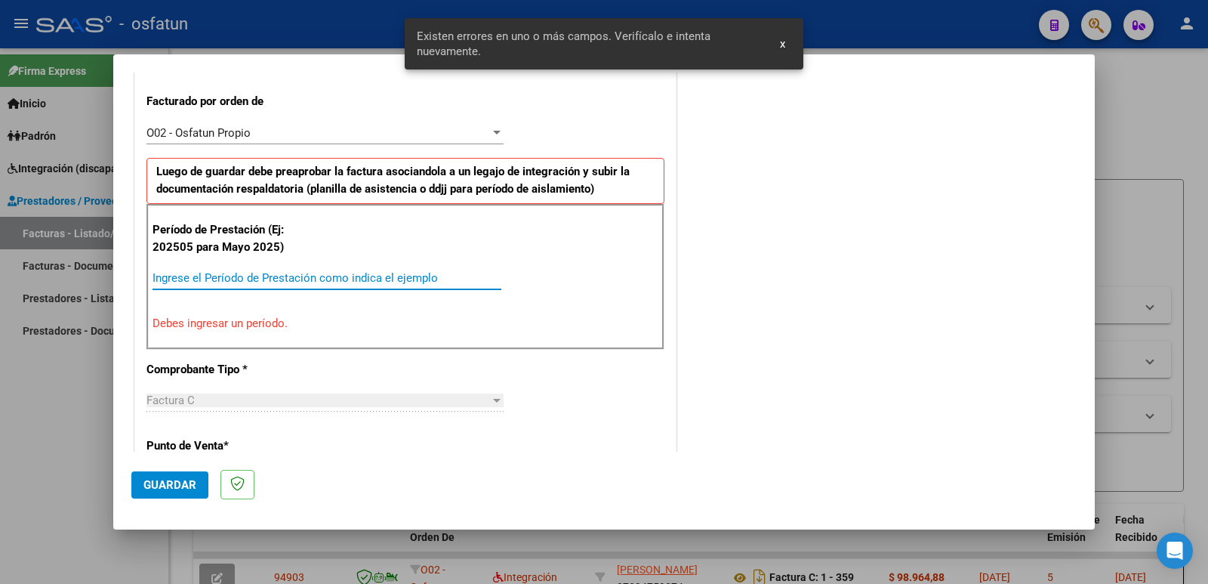
click at [199, 277] on input "Ingrese el Período de Prestación como indica el ejemplo" at bounding box center [327, 278] width 349 height 14
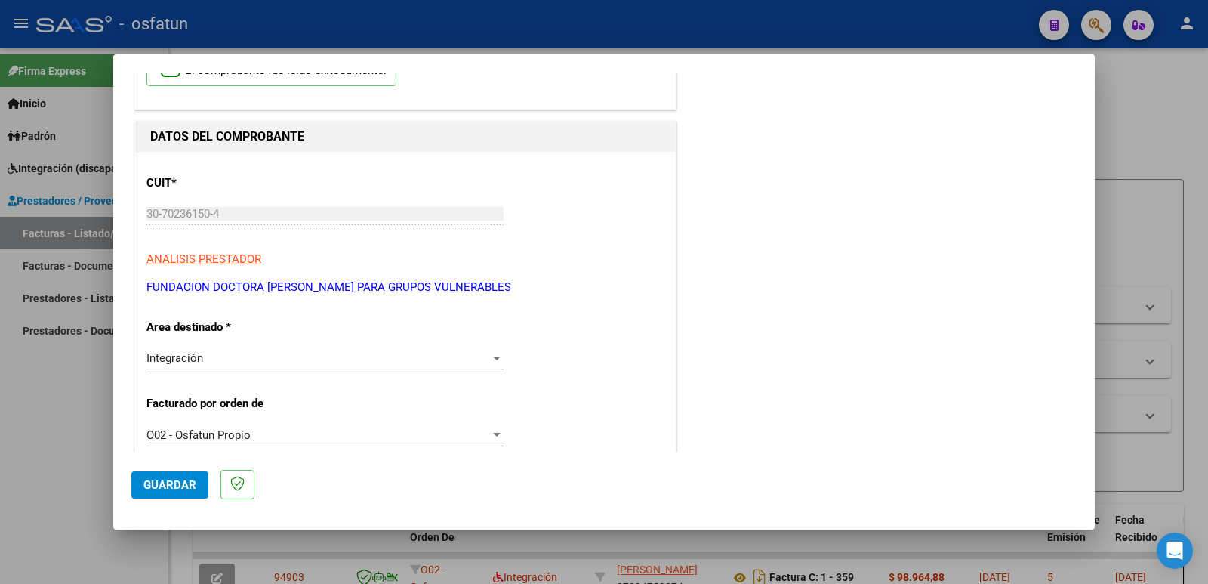
scroll to position [0, 0]
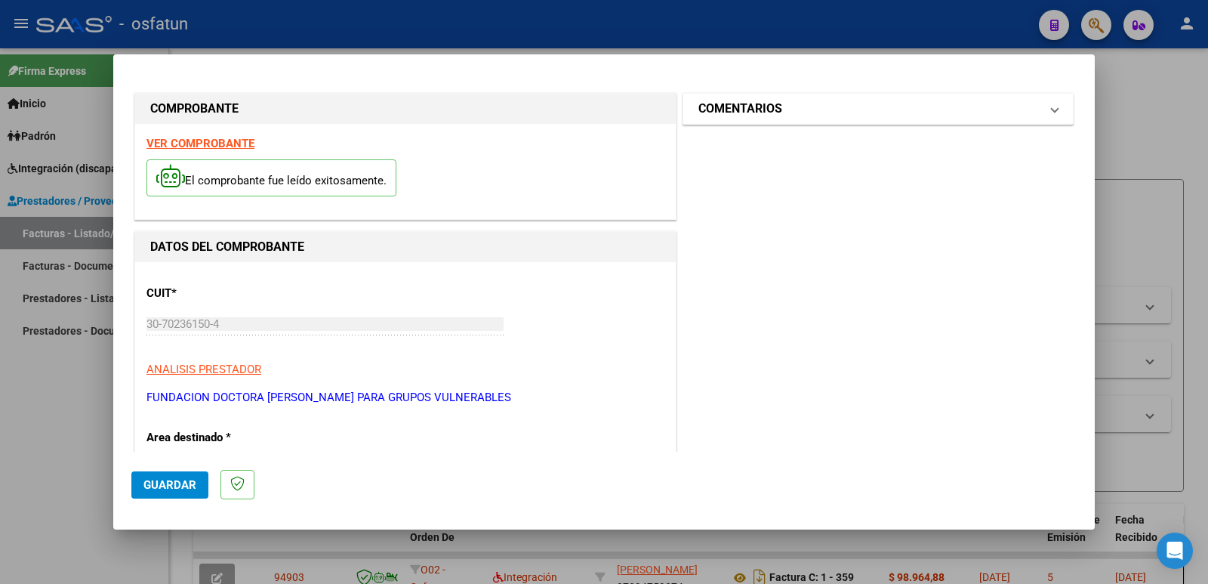
type input "202508"
click at [791, 104] on mat-panel-title "COMENTARIOS" at bounding box center [868, 109] width 341 height 18
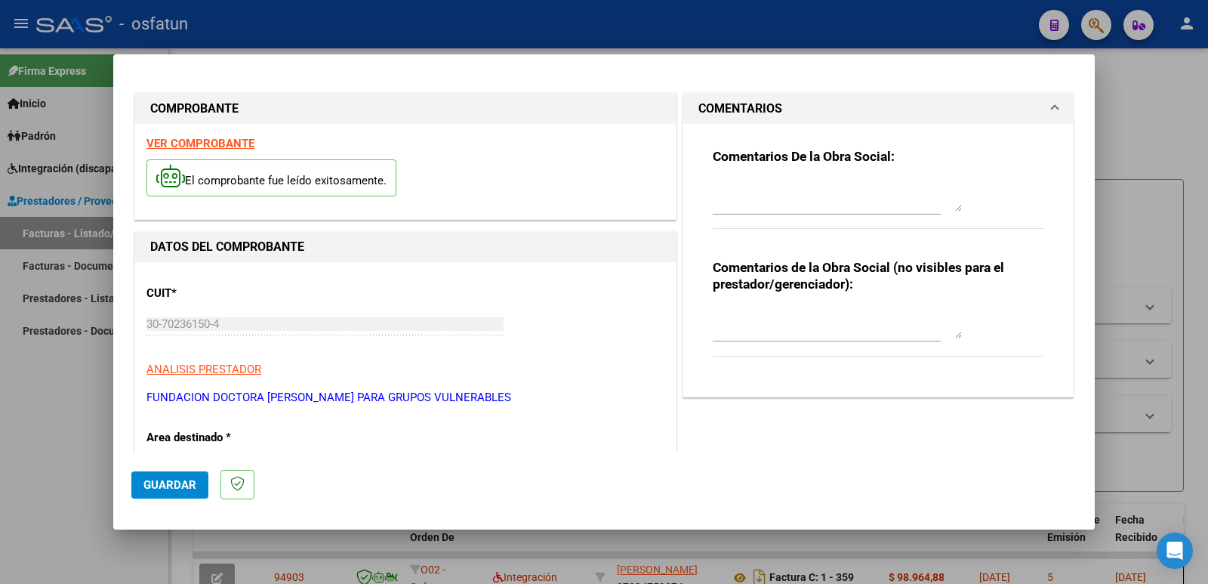
click at [720, 336] on textarea at bounding box center [837, 323] width 249 height 30
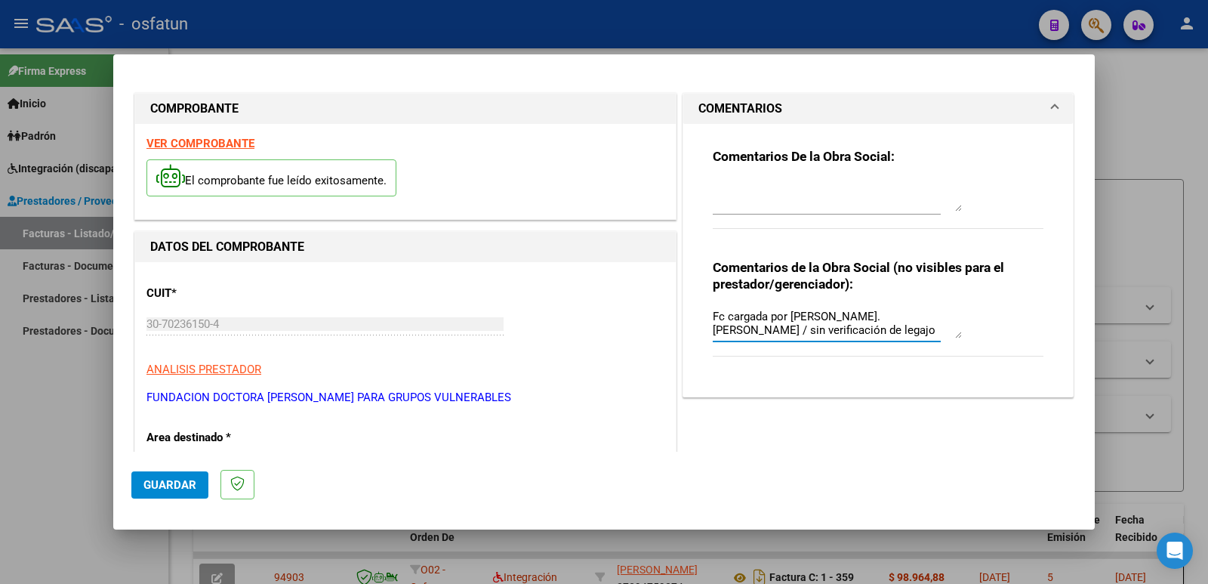
type textarea "Fc cargada por [PERSON_NAME]. [PERSON_NAME] / sin verificación de legajo"
click at [153, 483] on span "Guardar" at bounding box center [169, 485] width 53 height 14
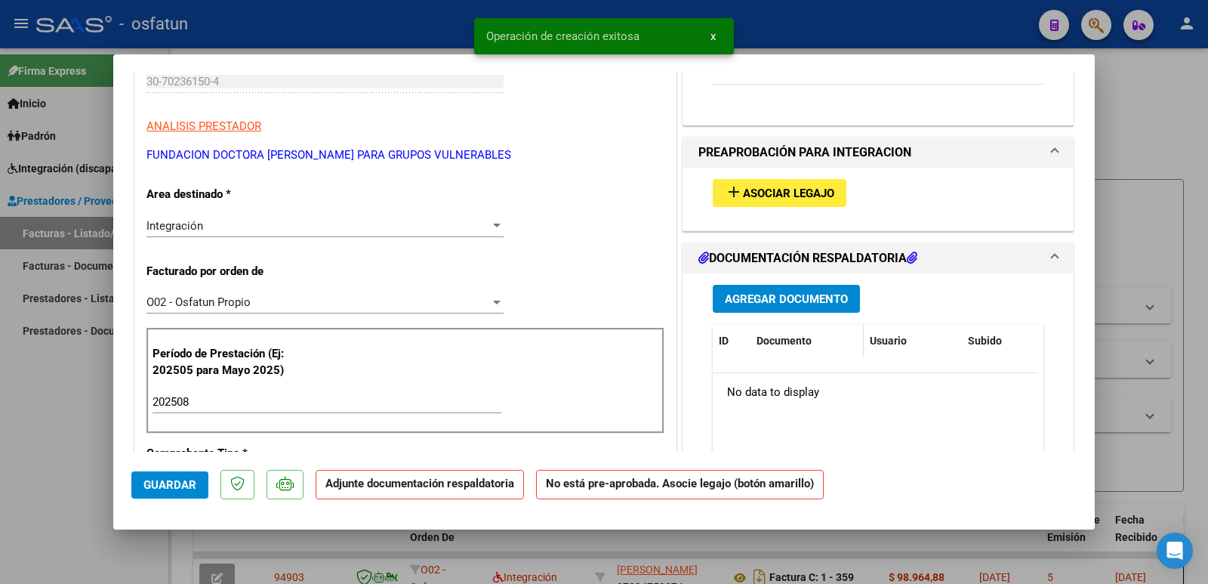
scroll to position [302, 0]
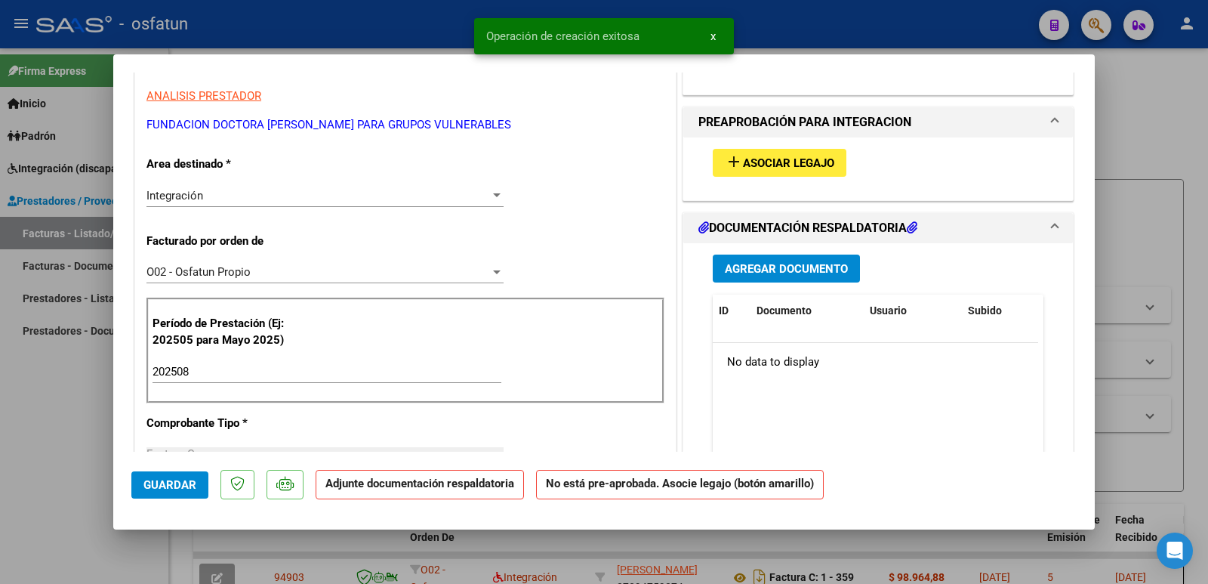
click at [776, 163] on span "Asociar Legajo" at bounding box center [788, 163] width 91 height 14
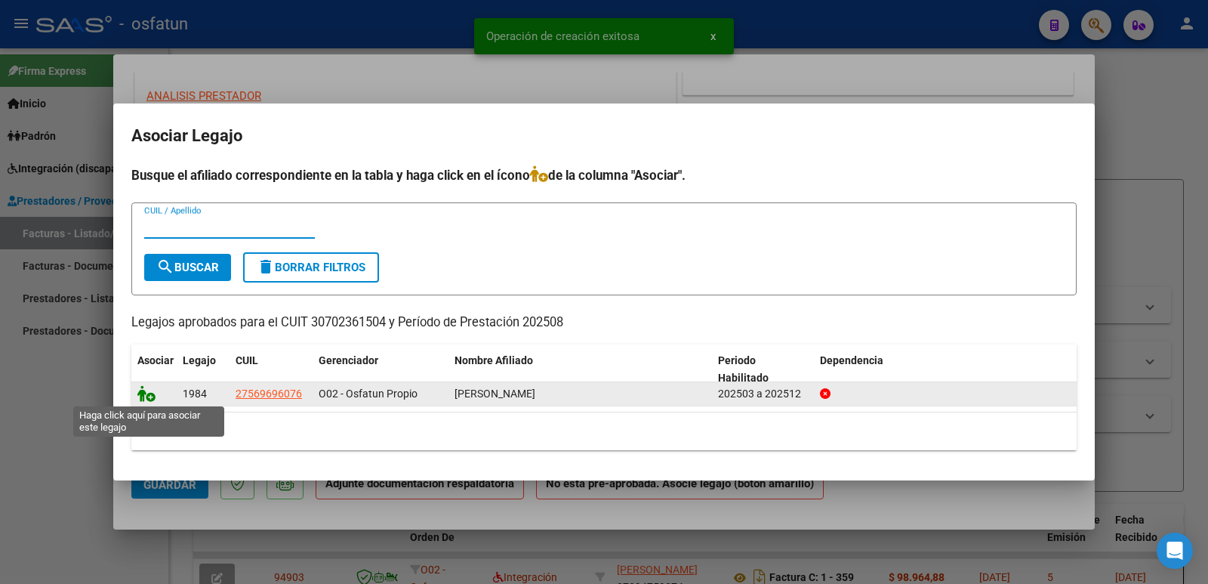
click at [146, 399] on icon at bounding box center [146, 393] width 18 height 17
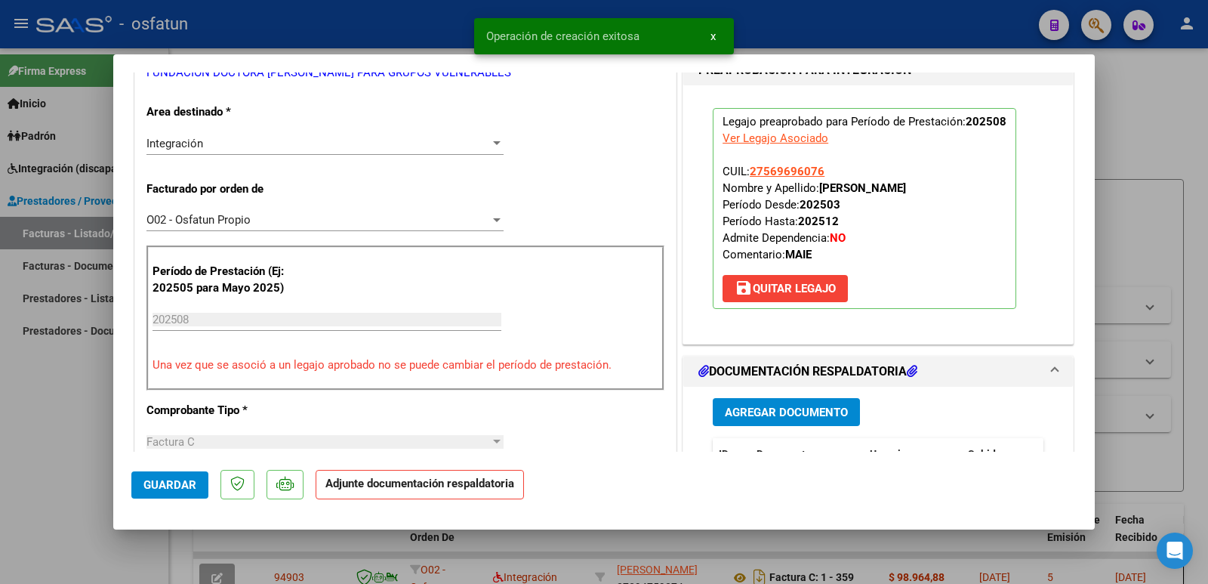
scroll to position [529, 0]
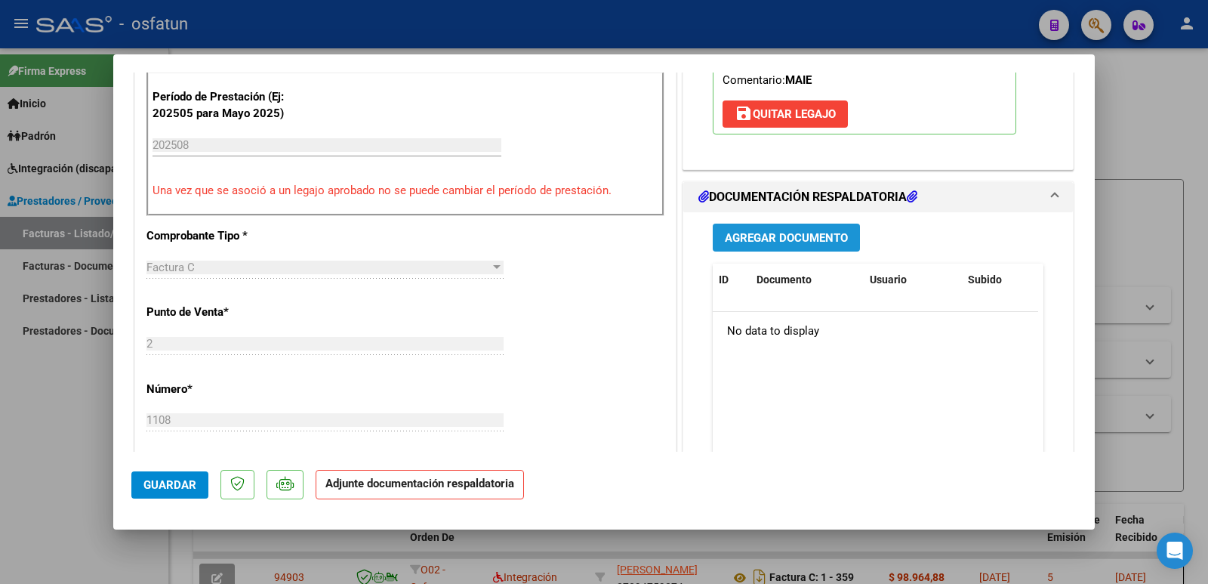
click at [803, 242] on span "Agregar Documento" at bounding box center [786, 238] width 123 height 14
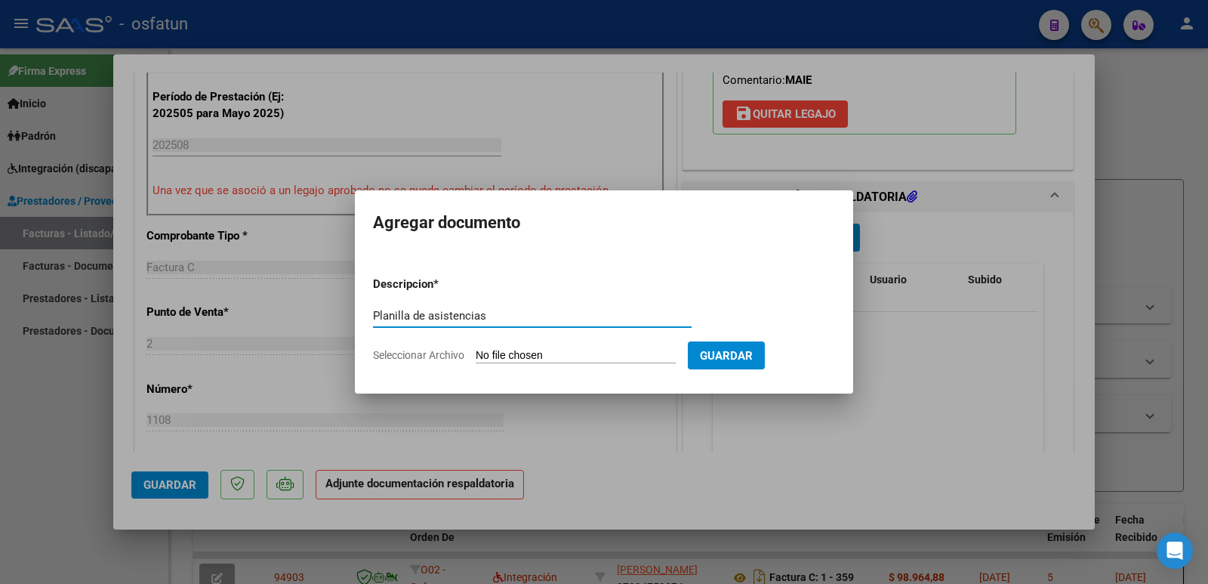
type input "Planilla de asistencias"
click at [512, 349] on input "Seleccionar Archivo" at bounding box center [576, 356] width 200 height 14
type input "C:\fakepath\agosto.pdf"
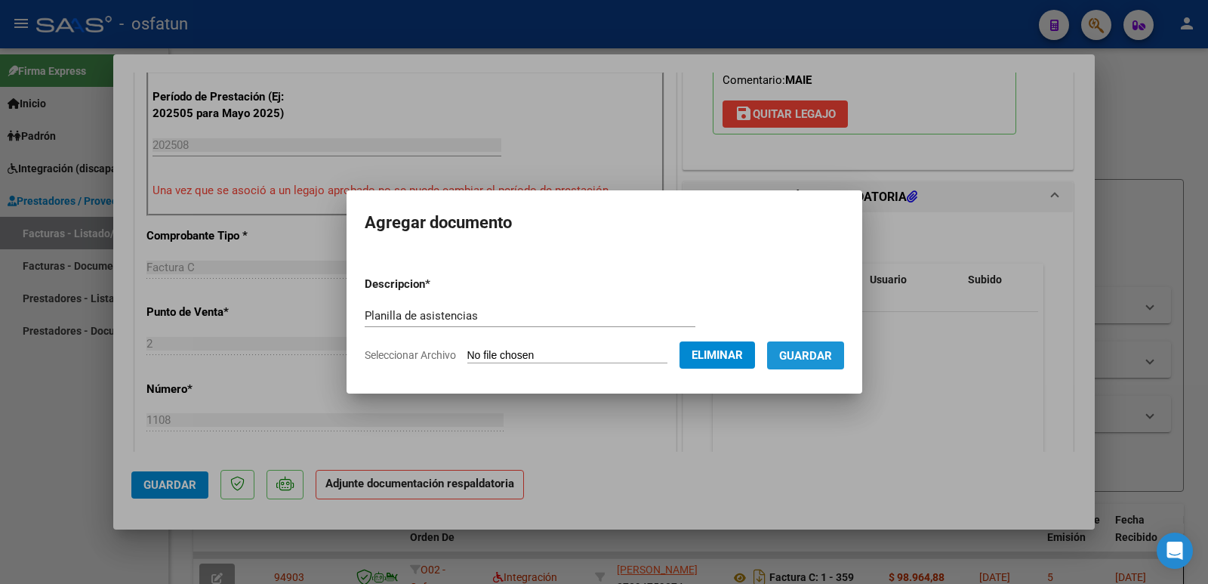
click at [832, 353] on span "Guardar" at bounding box center [805, 356] width 53 height 14
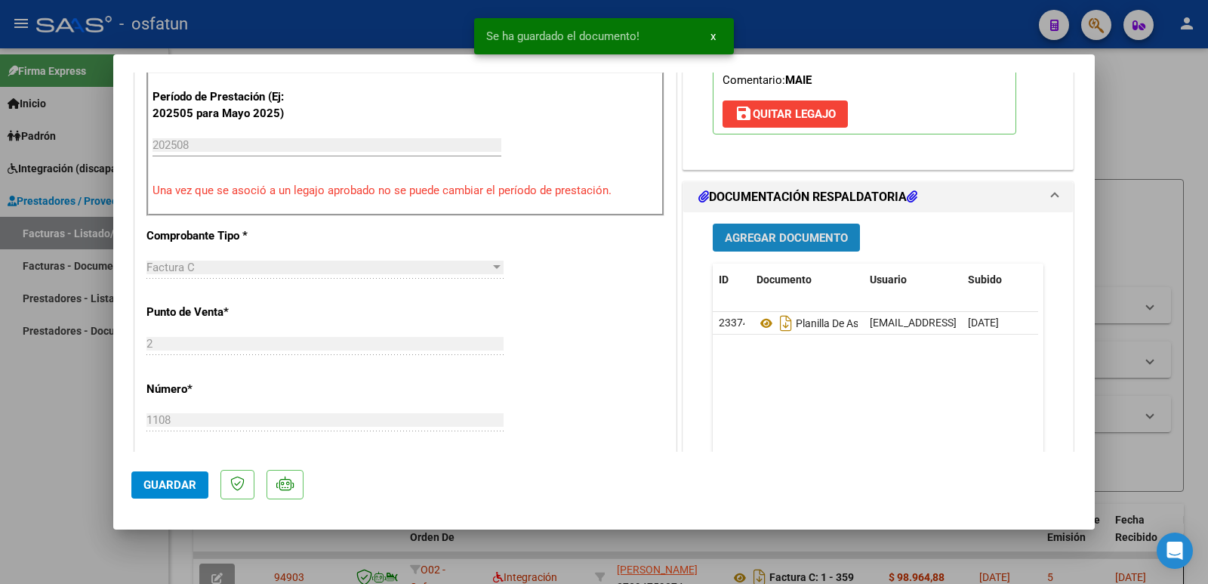
click at [779, 239] on span "Agregar Documento" at bounding box center [786, 238] width 123 height 14
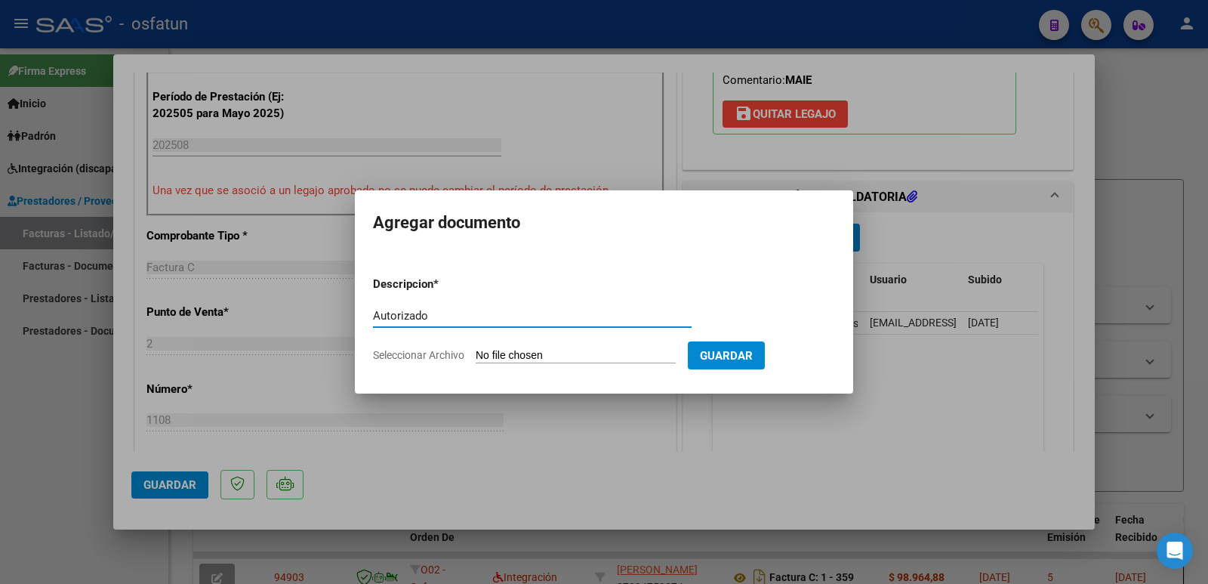
type input "Autorizado"
click at [579, 354] on input "Seleccionar Archivo" at bounding box center [576, 356] width 200 height 14
type input "C:\fakepath\AUTORIZACION JUSTINA FLORES 2025.pdf"
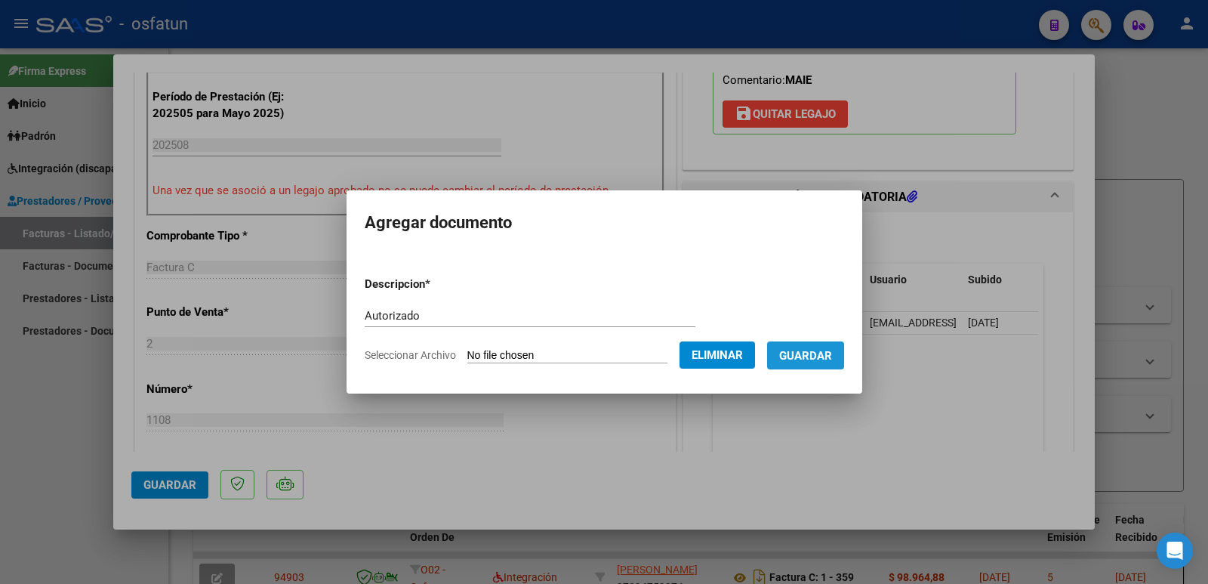
click at [824, 354] on span "Guardar" at bounding box center [805, 356] width 53 height 14
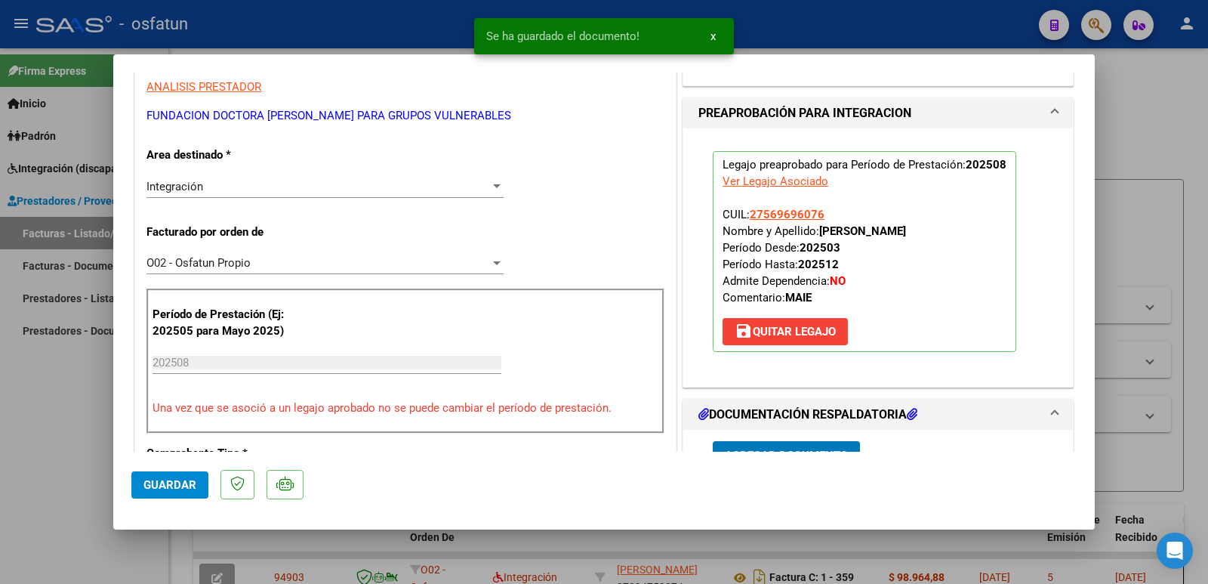
scroll to position [302, 0]
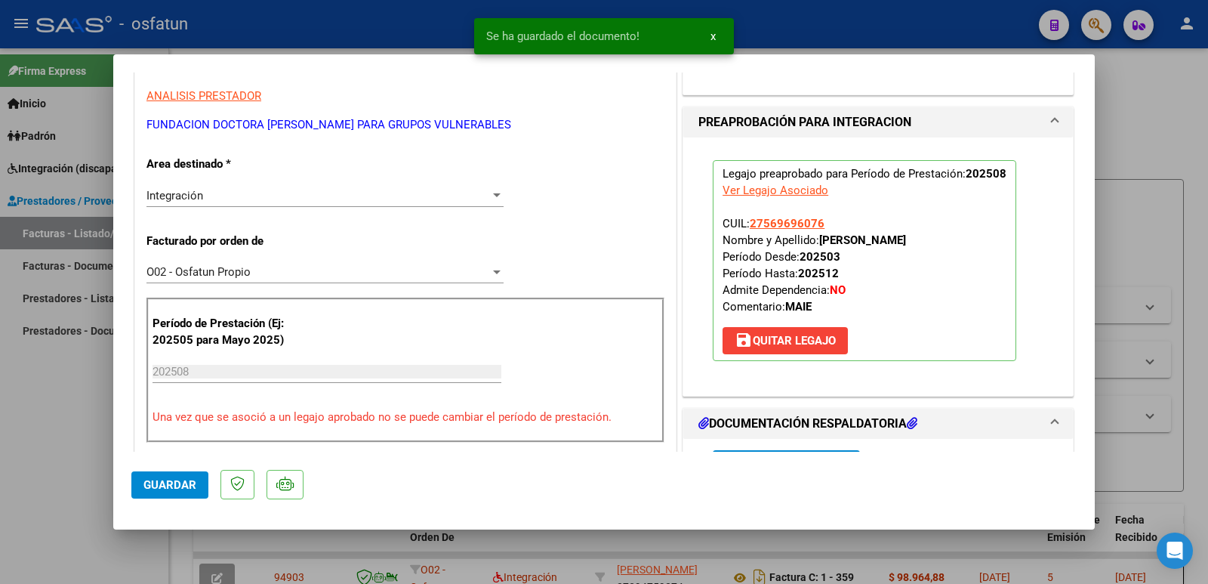
drag, startPoint x: 815, startPoint y: 239, endPoint x: 946, endPoint y: 240, distance: 130.6
click at [946, 240] on p "Legajo preaprobado para Período de Prestación: 202508 Ver Legajo Asociado CUIL:…" at bounding box center [865, 260] width 304 height 201
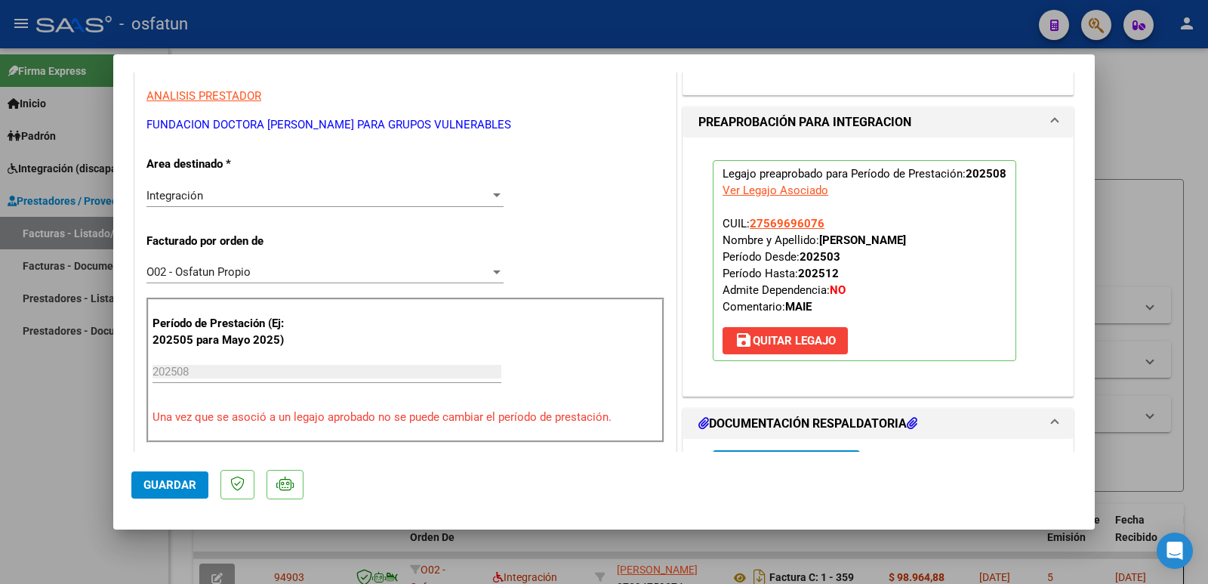
copy strong "FLORES JUSTINA SOFIA"
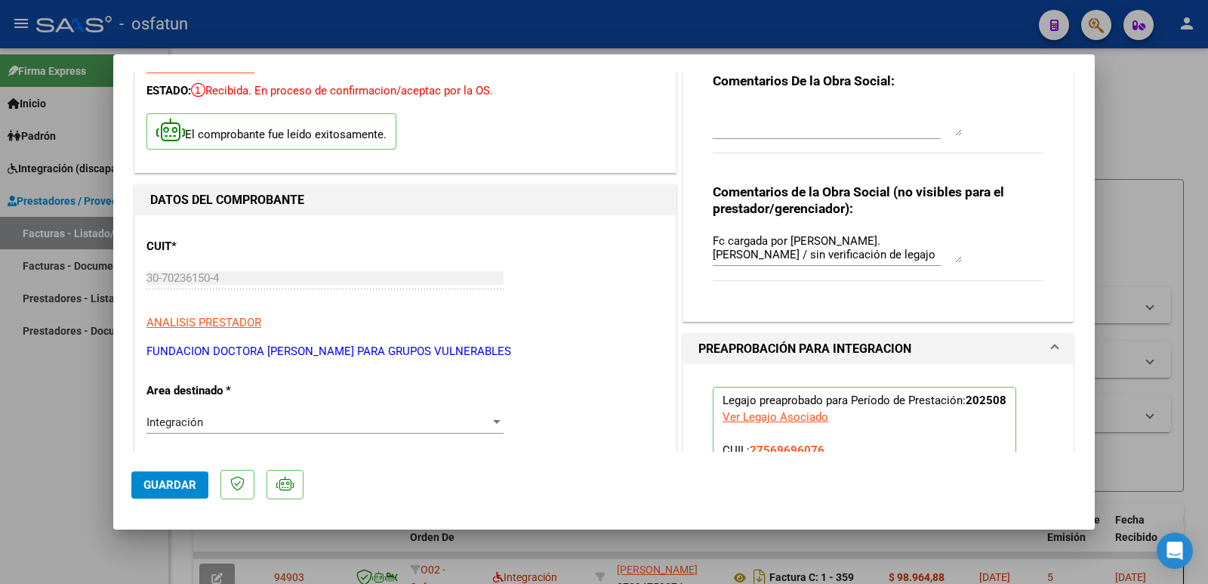
drag, startPoint x: 146, startPoint y: 353, endPoint x: 469, endPoint y: 347, distance: 322.5
click at [526, 353] on p "FUNDACION DOCTORA SANDRA AGUILAR PARA GRUPOS VULNERABLES" at bounding box center [405, 351] width 518 height 17
copy p "FUNDACION DOCTORA SANDRA AGUILAR PARA GRUPOS VULNERABLES"
click at [146, 488] on span "Guardar" at bounding box center [169, 485] width 53 height 14
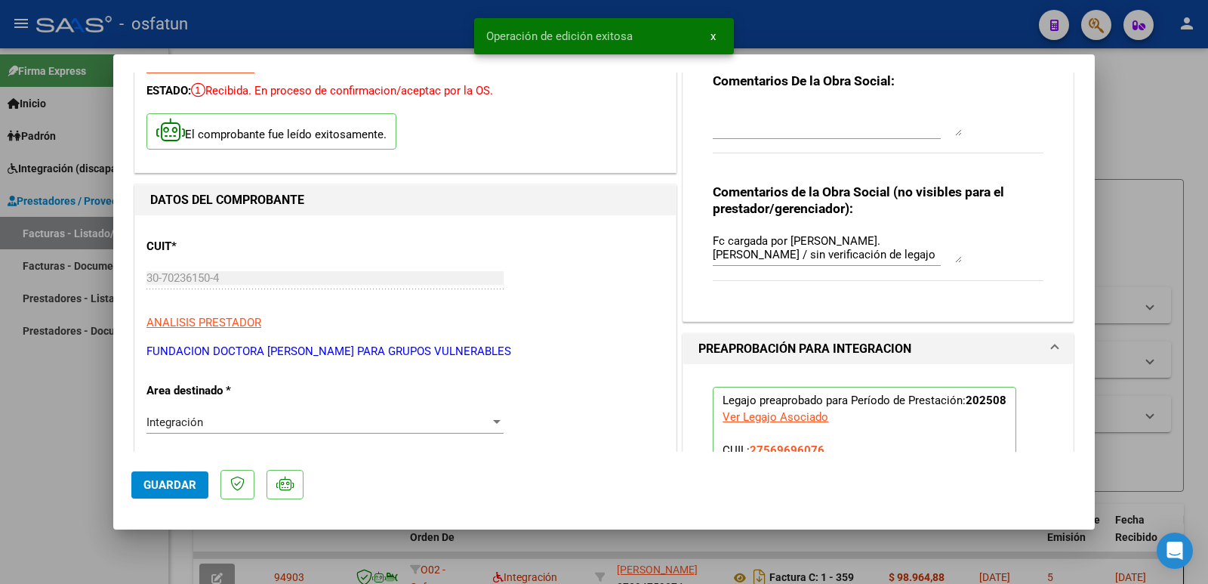
click at [39, 430] on div at bounding box center [604, 292] width 1208 height 584
type input "$ 0,00"
